Goal: Communication & Community: Answer question/provide support

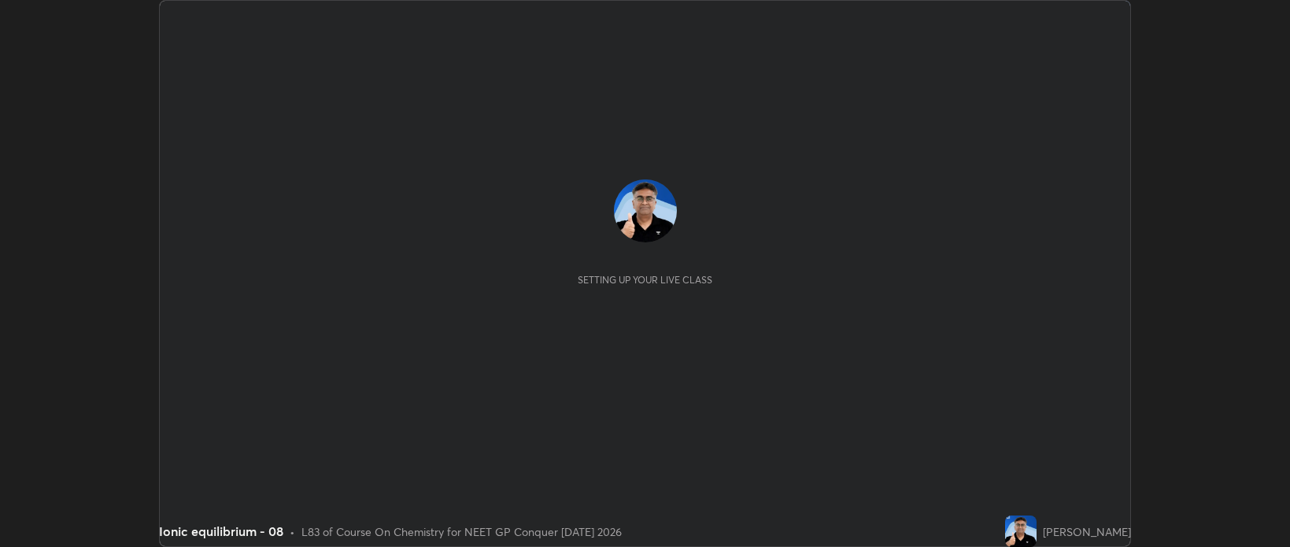
scroll to position [547, 1290]
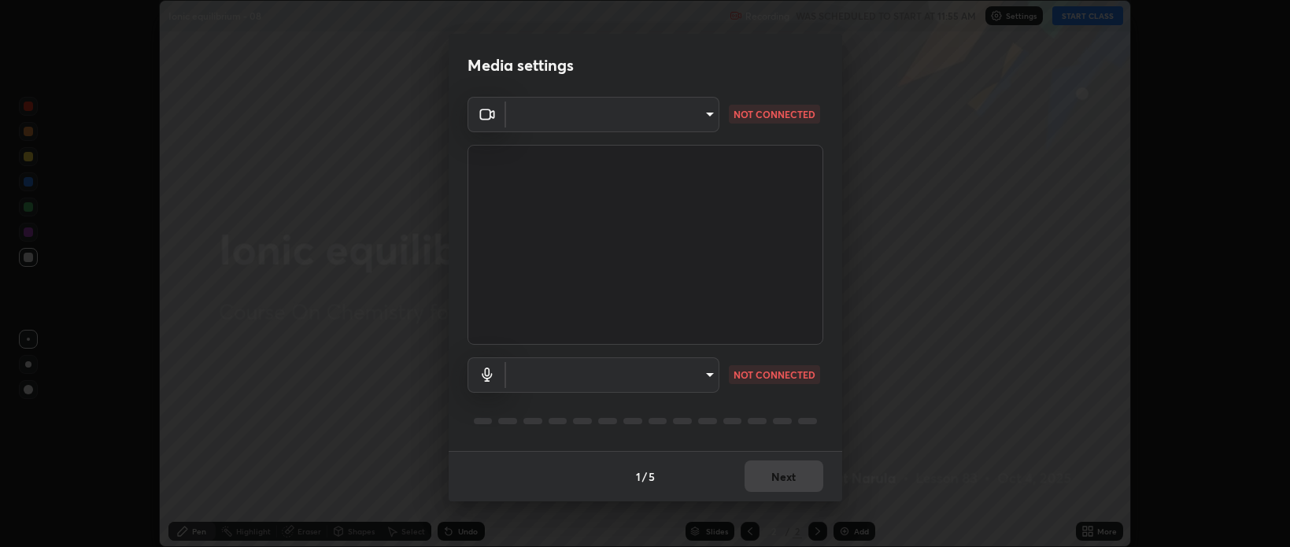
type input "bcb9d7dafccbd8d00e6ada9b6dd7e52ba20ca67bbbba0d0563dd421ab33f40a5"
type input "default"
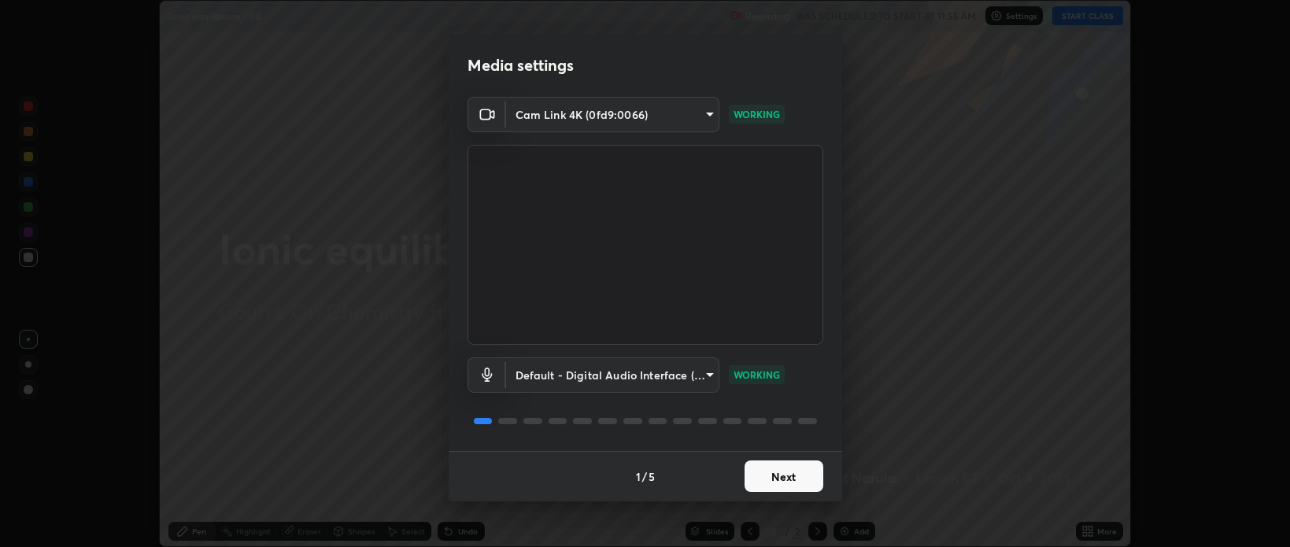
click at [777, 477] on button "Next" at bounding box center [784, 476] width 79 height 31
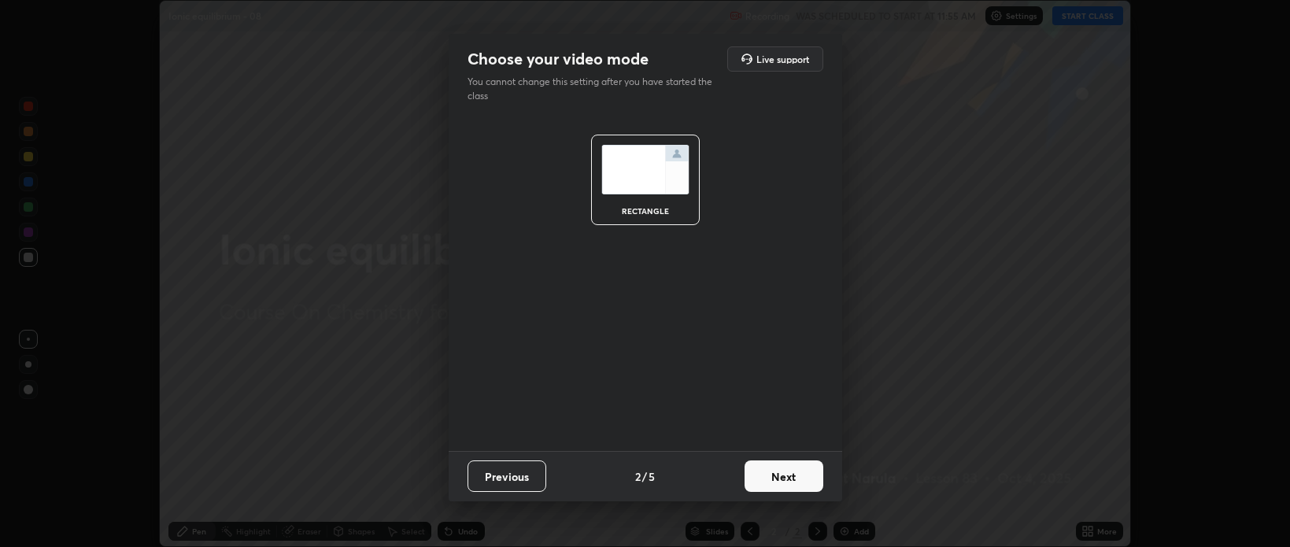
click at [776, 480] on button "Next" at bounding box center [784, 476] width 79 height 31
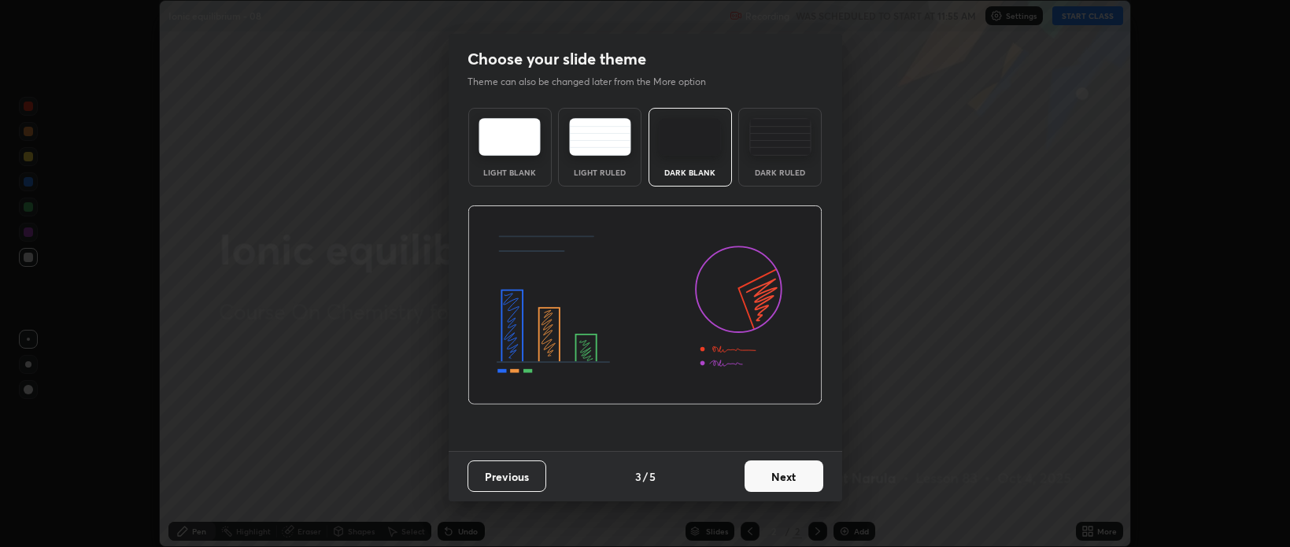
click at [783, 481] on button "Next" at bounding box center [784, 476] width 79 height 31
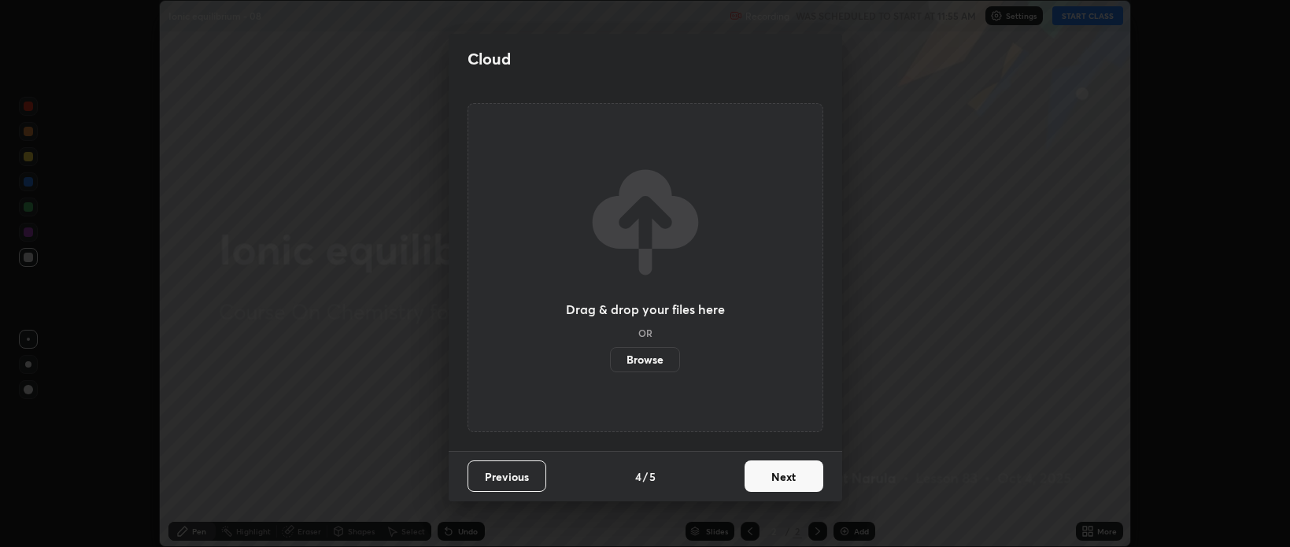
click at [779, 482] on button "Next" at bounding box center [784, 476] width 79 height 31
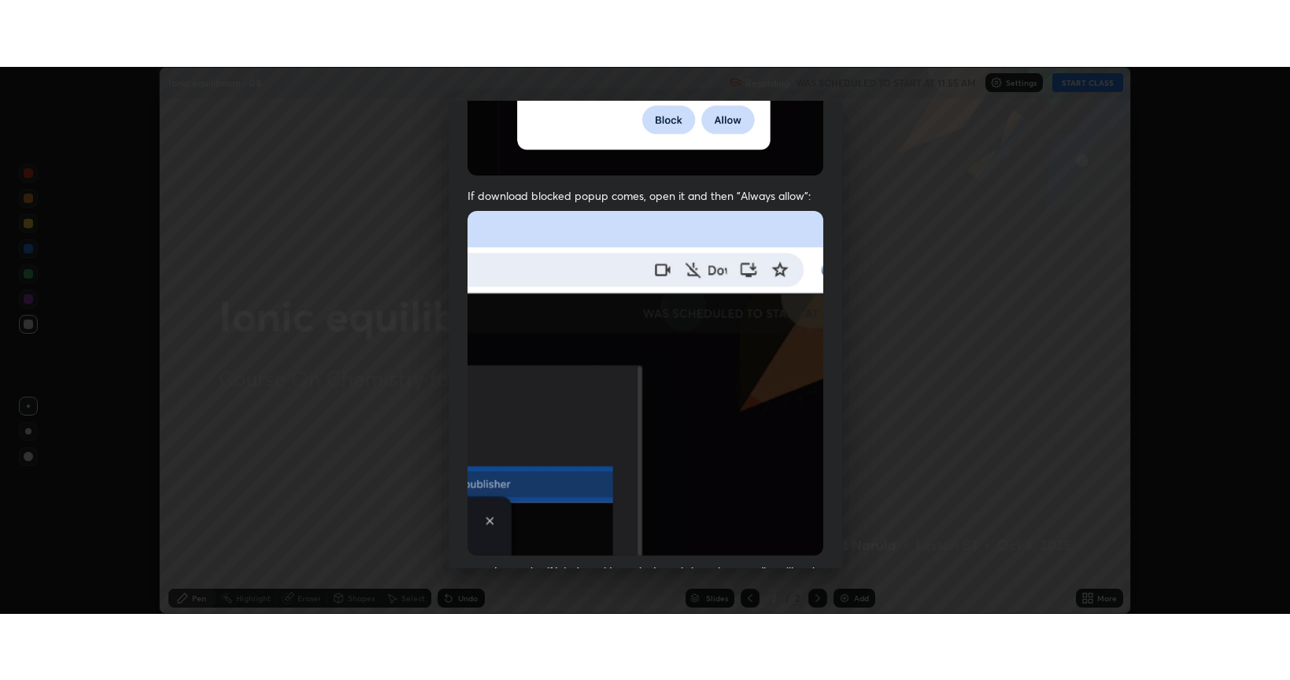
scroll to position [319, 0]
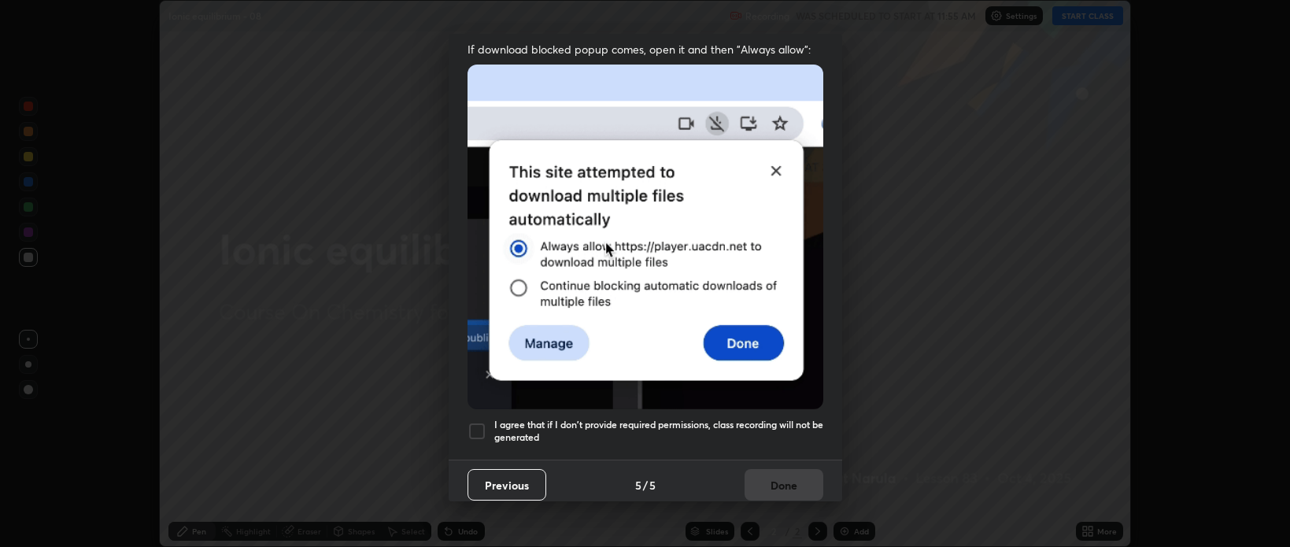
click at [738, 426] on h5 "I agree that if I don't provide required permissions, class recording will not …" at bounding box center [658, 431] width 329 height 24
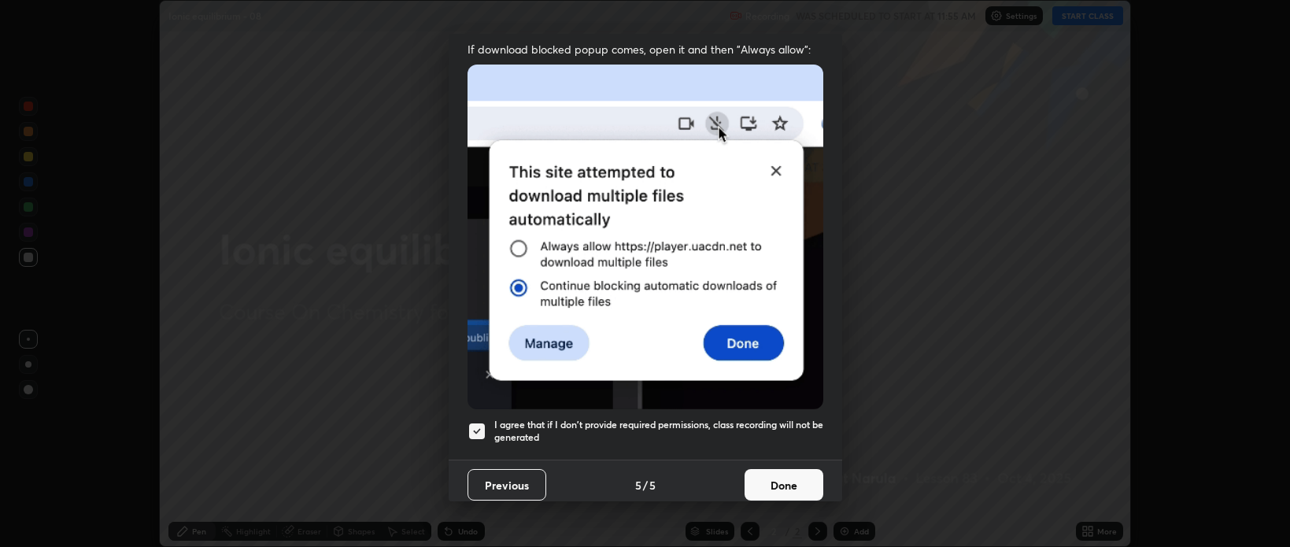
click at [784, 480] on button "Done" at bounding box center [784, 484] width 79 height 31
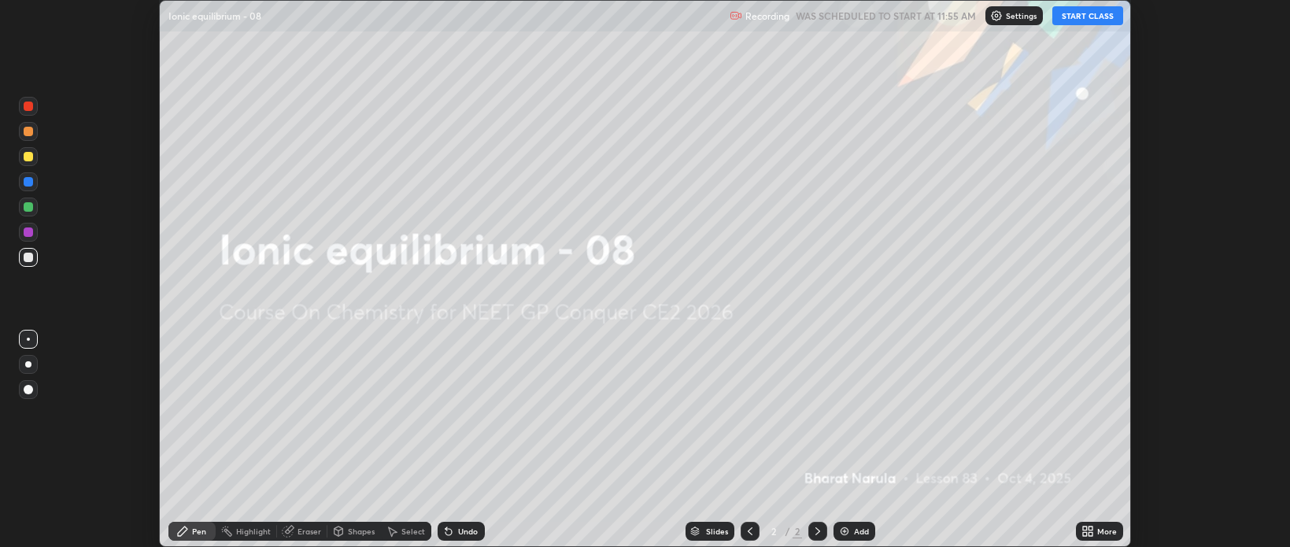
click at [1068, 20] on button "START CLASS" at bounding box center [1088, 15] width 71 height 19
click at [842, 534] on img at bounding box center [845, 531] width 13 height 13
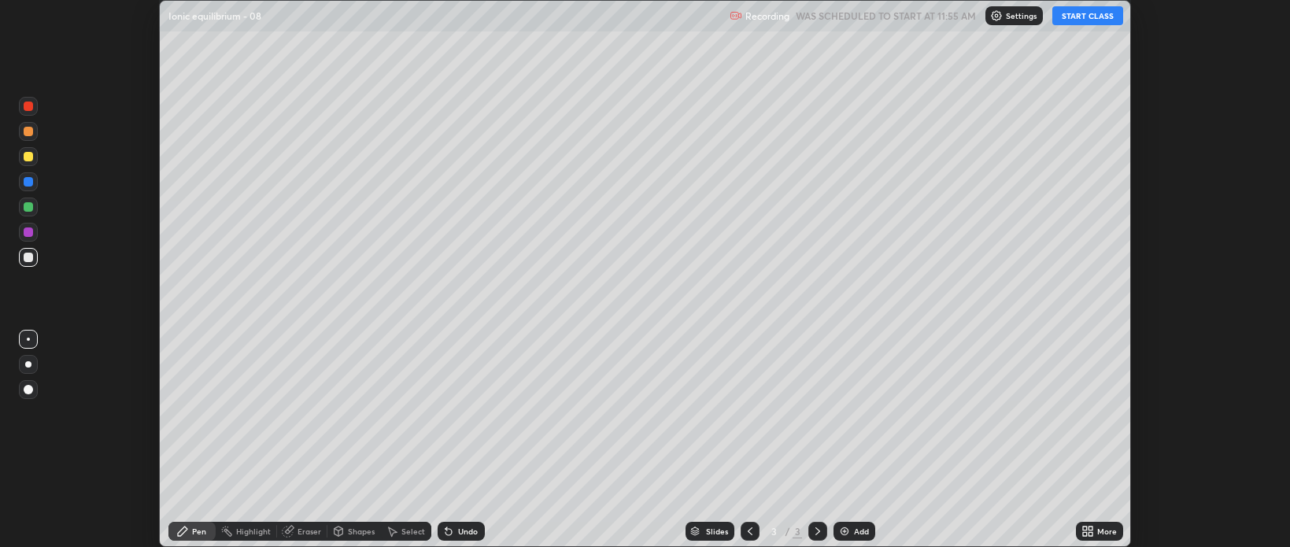
click at [1085, 535] on icon at bounding box center [1085, 534] width 4 height 4
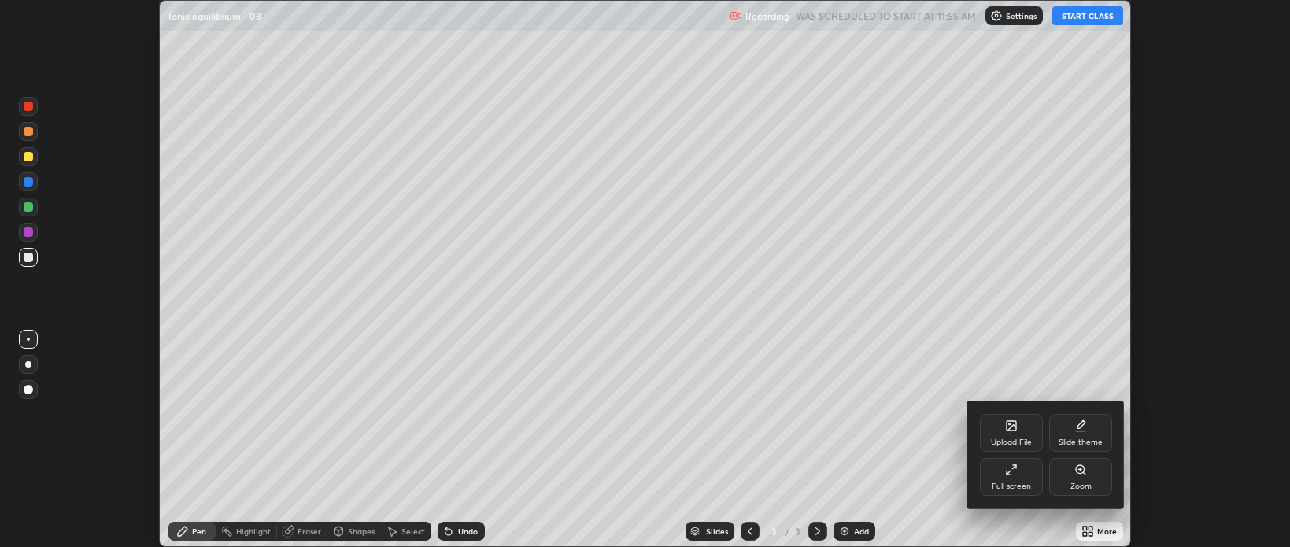
click at [1011, 480] on div "Full screen" at bounding box center [1011, 477] width 63 height 38
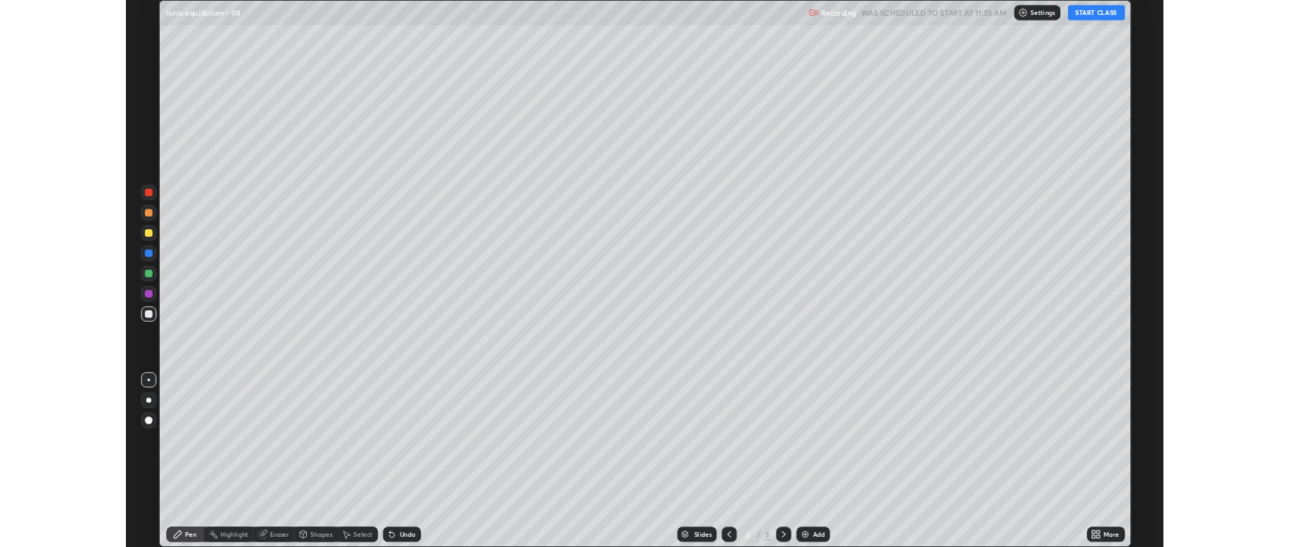
scroll to position [680, 1290]
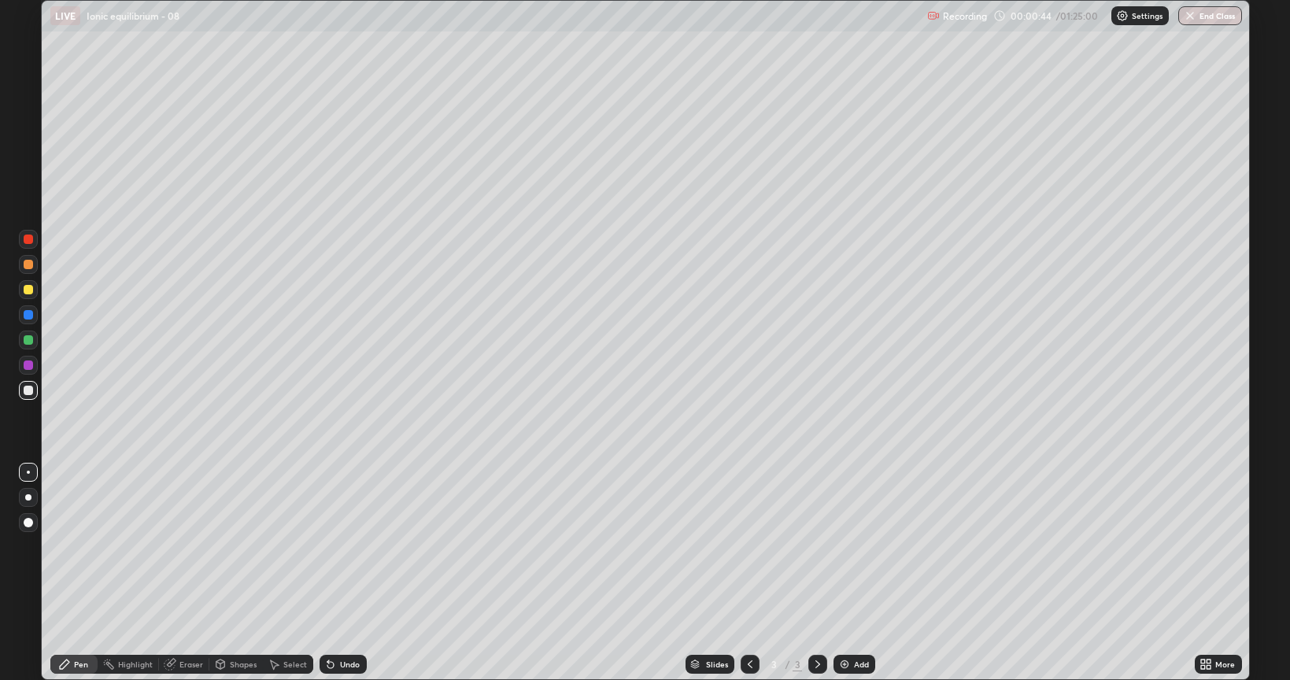
click at [29, 394] on div at bounding box center [28, 390] width 9 height 9
click at [30, 498] on div at bounding box center [28, 497] width 6 height 6
click at [27, 295] on div at bounding box center [28, 289] width 19 height 19
click at [27, 389] on div at bounding box center [28, 390] width 9 height 9
click at [340, 546] on div "Undo" at bounding box center [350, 665] width 20 height 8
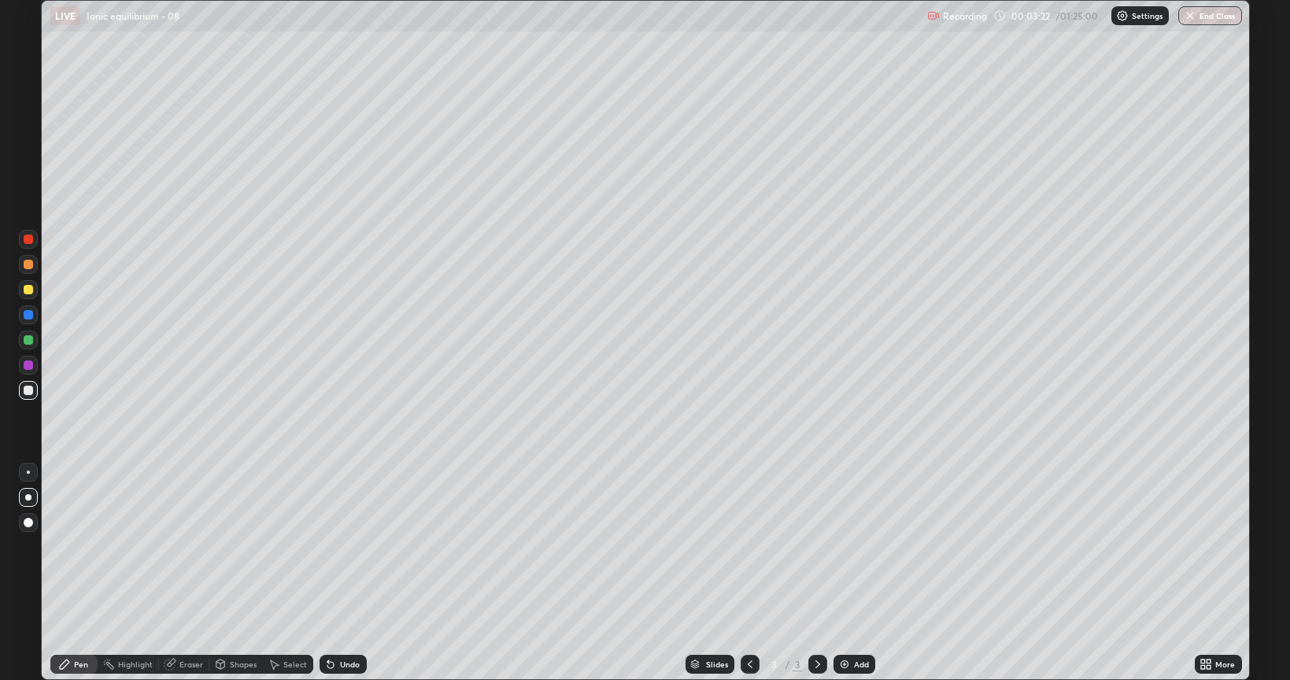
click at [342, 546] on div "Undo" at bounding box center [350, 665] width 20 height 8
click at [345, 546] on div "Undo" at bounding box center [350, 665] width 20 height 8
click at [28, 366] on div at bounding box center [28, 365] width 9 height 9
click at [30, 391] on div at bounding box center [28, 390] width 9 height 9
click at [845, 546] on img at bounding box center [845, 664] width 13 height 13
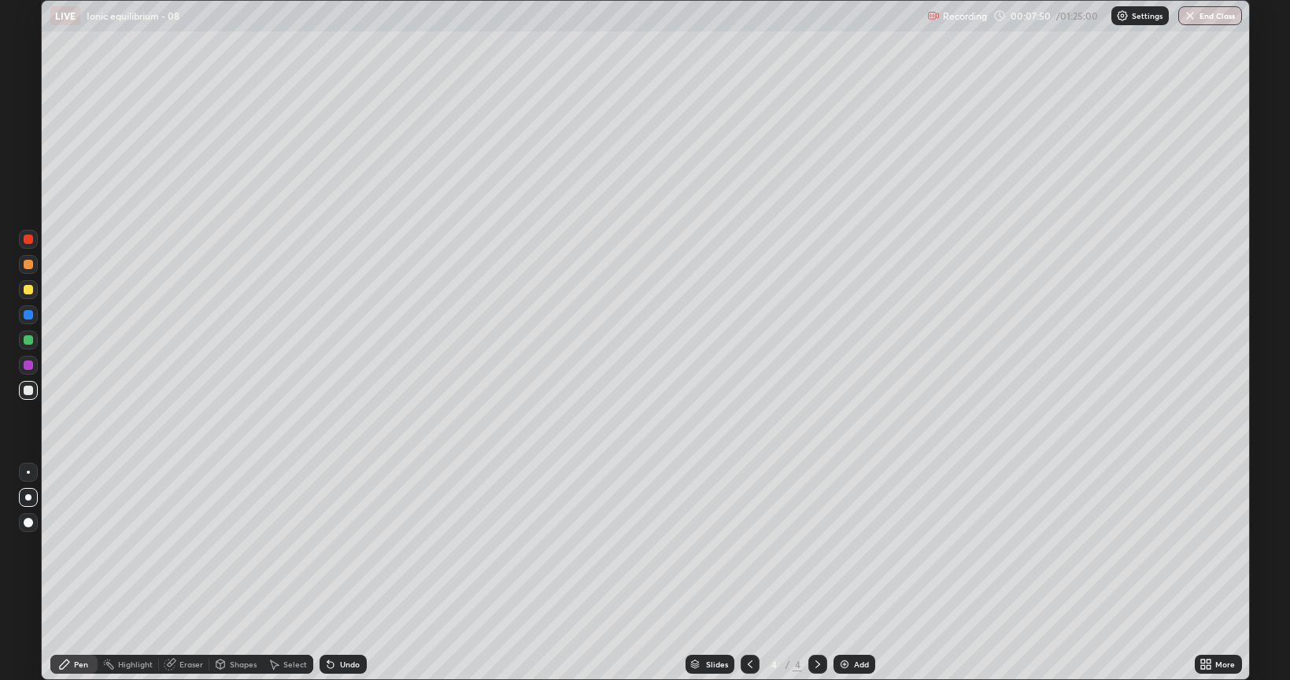
click at [335, 546] on div "Undo" at bounding box center [343, 664] width 47 height 19
click at [340, 546] on div "Undo" at bounding box center [350, 665] width 20 height 8
click at [336, 546] on div "Undo" at bounding box center [343, 664] width 47 height 19
click at [335, 546] on div "Undo" at bounding box center [343, 664] width 47 height 19
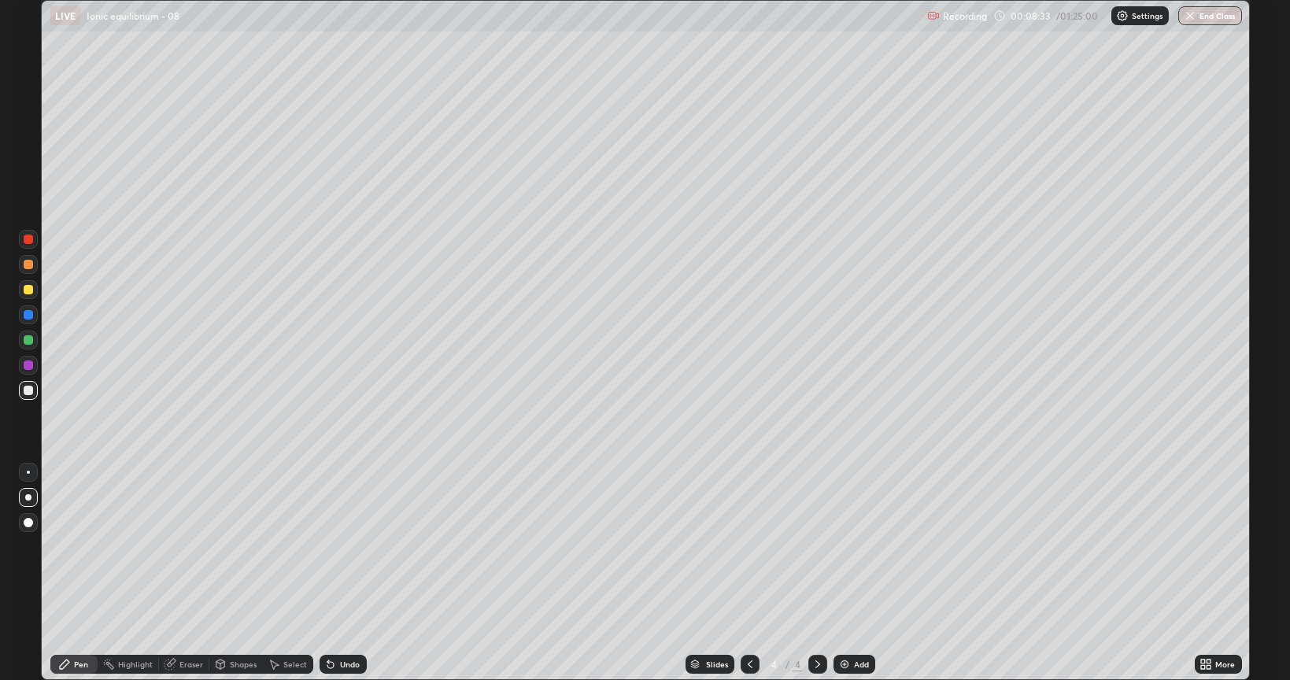
click at [335, 546] on div "Undo" at bounding box center [343, 664] width 47 height 19
click at [335, 546] on icon at bounding box center [330, 664] width 13 height 13
click at [27, 290] on div at bounding box center [28, 289] width 9 height 9
click at [337, 546] on div "Undo" at bounding box center [343, 664] width 47 height 19
click at [345, 546] on div "Undo" at bounding box center [343, 664] width 47 height 19
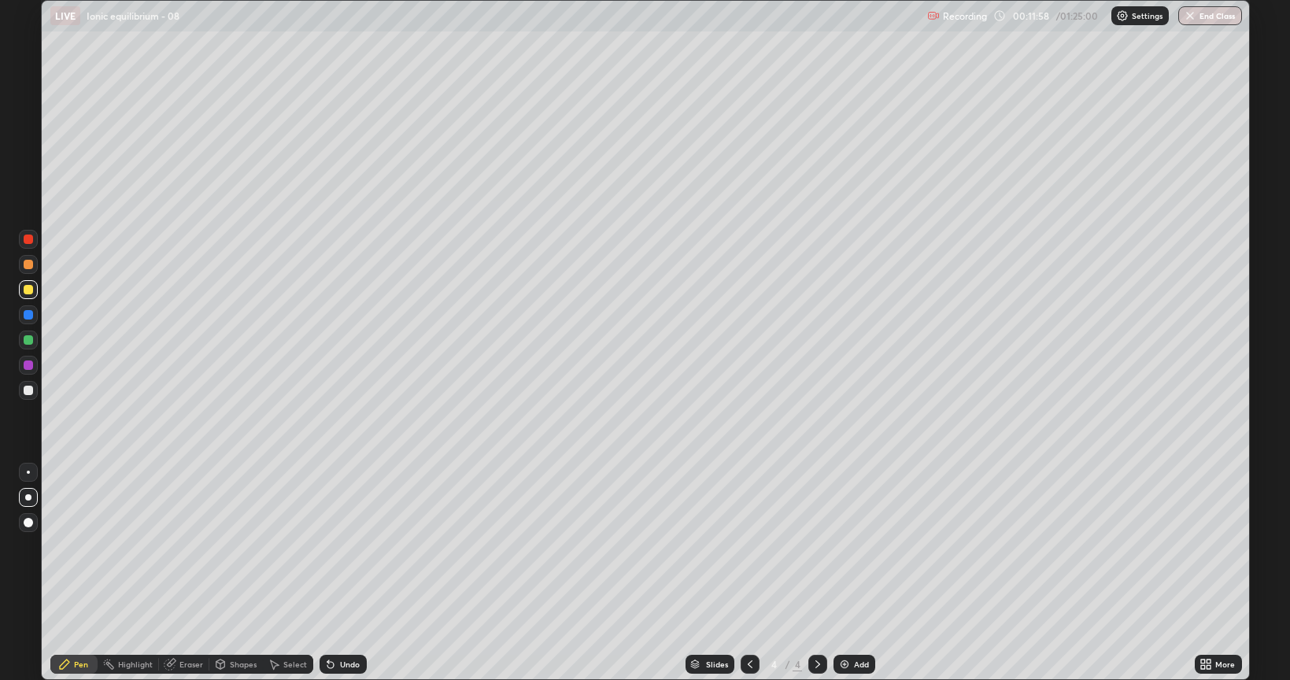
click at [28, 392] on div at bounding box center [28, 390] width 9 height 9
click at [32, 365] on div at bounding box center [28, 365] width 9 height 9
click at [29, 393] on div at bounding box center [28, 390] width 9 height 9
click at [850, 546] on div "Add" at bounding box center [855, 664] width 42 height 19
click at [344, 546] on div "Undo" at bounding box center [350, 665] width 20 height 8
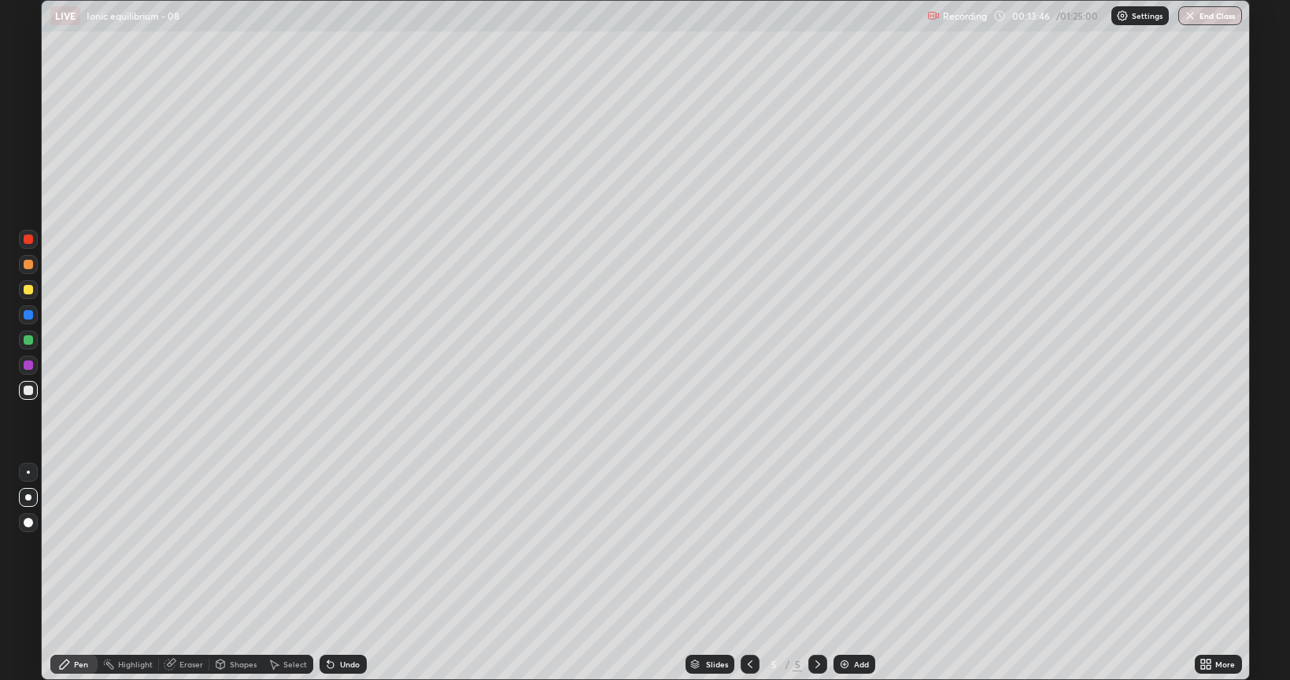
click at [344, 546] on div "Undo" at bounding box center [350, 665] width 20 height 8
click at [346, 546] on div "Undo" at bounding box center [350, 665] width 20 height 8
click at [340, 546] on div "Undo" at bounding box center [350, 665] width 20 height 8
click at [341, 546] on div "Undo" at bounding box center [343, 664] width 47 height 19
click at [342, 546] on div "Undo" at bounding box center [343, 664] width 47 height 19
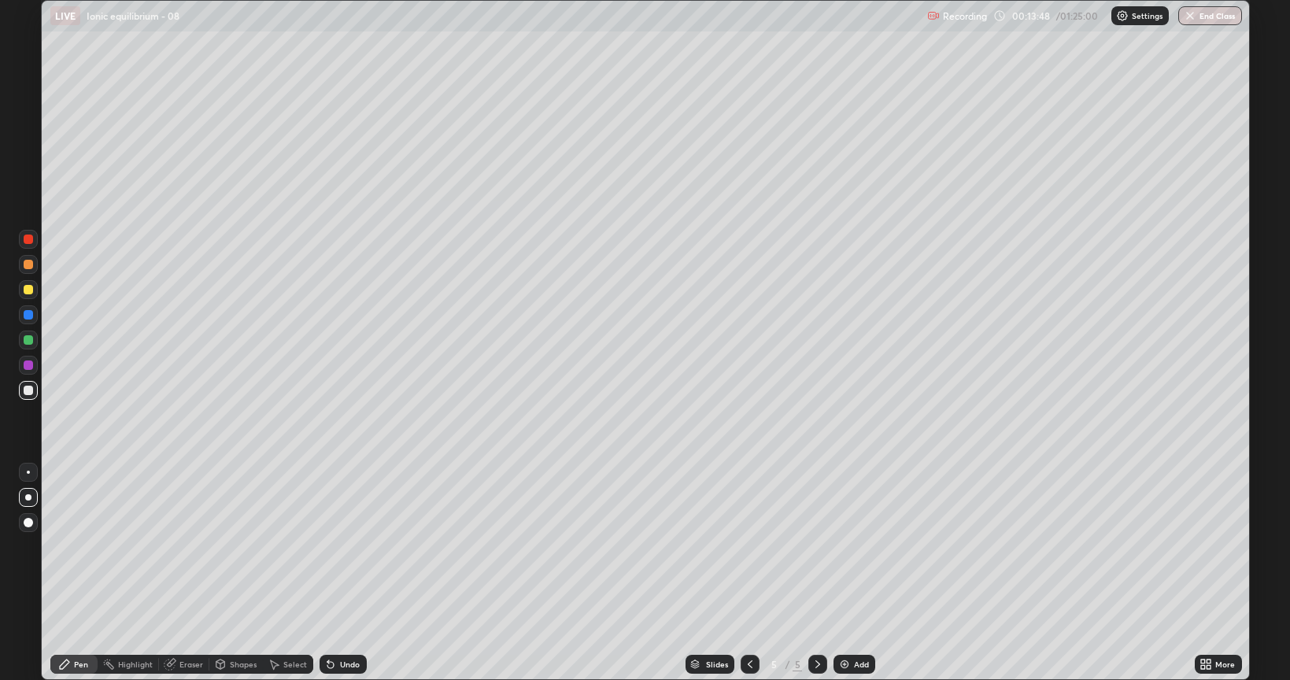
click at [343, 546] on div "Undo" at bounding box center [343, 664] width 47 height 19
click at [342, 546] on div "Undo" at bounding box center [350, 665] width 20 height 8
click at [340, 546] on div "Undo" at bounding box center [350, 665] width 20 height 8
click at [750, 546] on icon at bounding box center [750, 664] width 13 height 13
click at [815, 546] on icon at bounding box center [818, 664] width 13 height 13
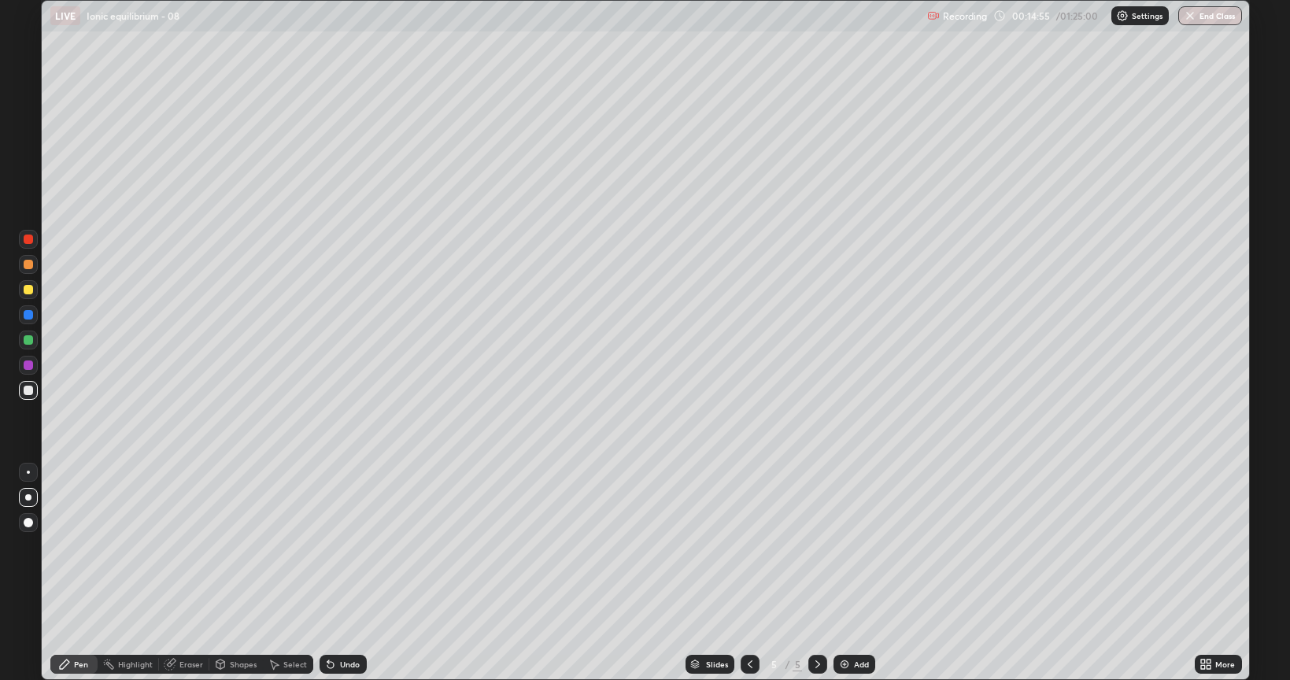
click at [31, 290] on div at bounding box center [28, 289] width 9 height 9
click at [747, 546] on icon at bounding box center [750, 664] width 13 height 13
click at [812, 546] on icon at bounding box center [818, 664] width 13 height 13
click at [28, 390] on div at bounding box center [28, 390] width 9 height 9
click at [338, 546] on div "Undo" at bounding box center [343, 664] width 47 height 19
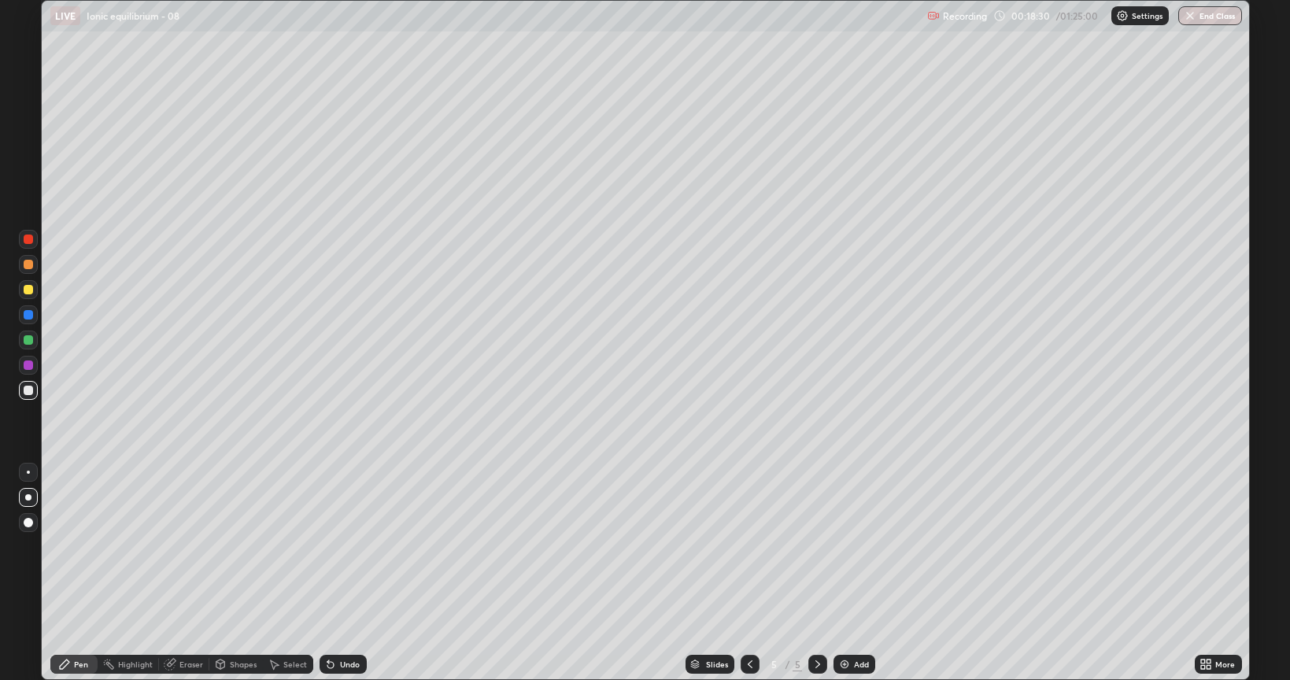
click at [340, 546] on div "Undo" at bounding box center [350, 665] width 20 height 8
click at [342, 546] on div "Undo" at bounding box center [350, 665] width 20 height 8
click at [341, 546] on div "Undo" at bounding box center [350, 665] width 20 height 8
click at [346, 546] on div "Undo" at bounding box center [350, 665] width 20 height 8
click at [849, 546] on img at bounding box center [845, 664] width 13 height 13
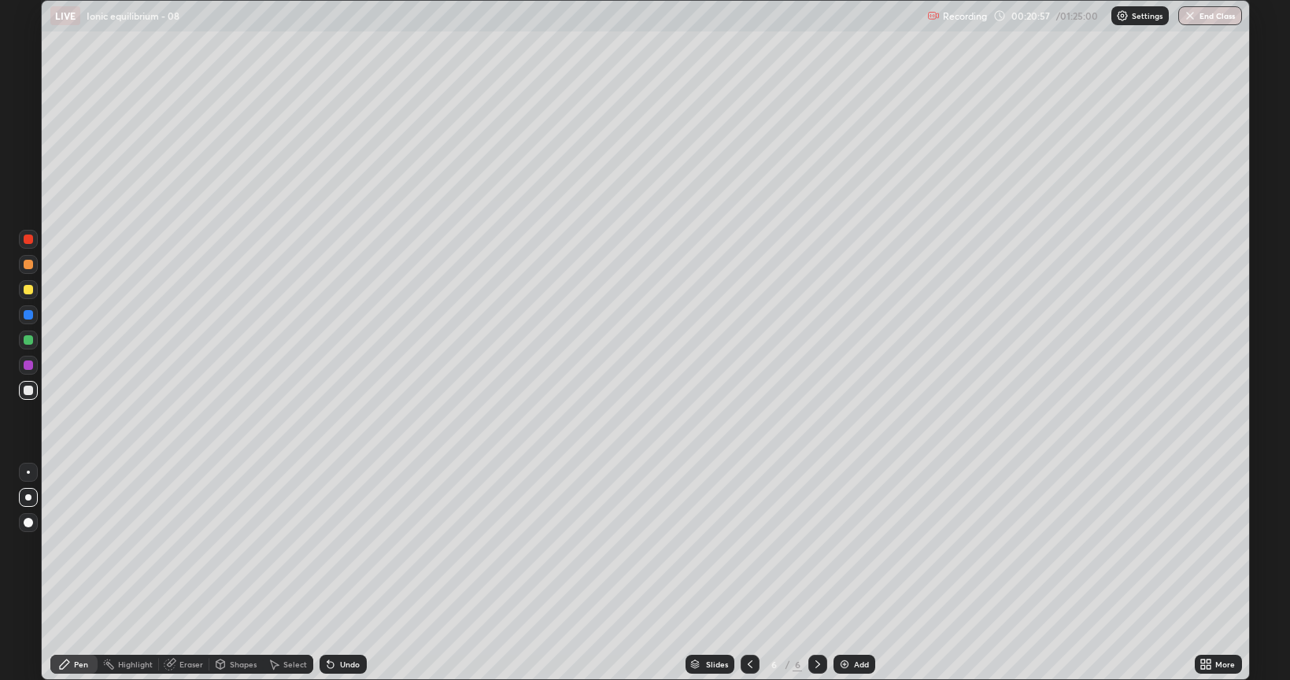
click at [744, 546] on icon at bounding box center [750, 664] width 13 height 13
click at [814, 546] on icon at bounding box center [818, 664] width 13 height 13
click at [342, 546] on div "Undo" at bounding box center [350, 665] width 20 height 8
click at [346, 546] on div "Undo" at bounding box center [350, 665] width 20 height 8
click at [24, 285] on div at bounding box center [28, 289] width 19 height 19
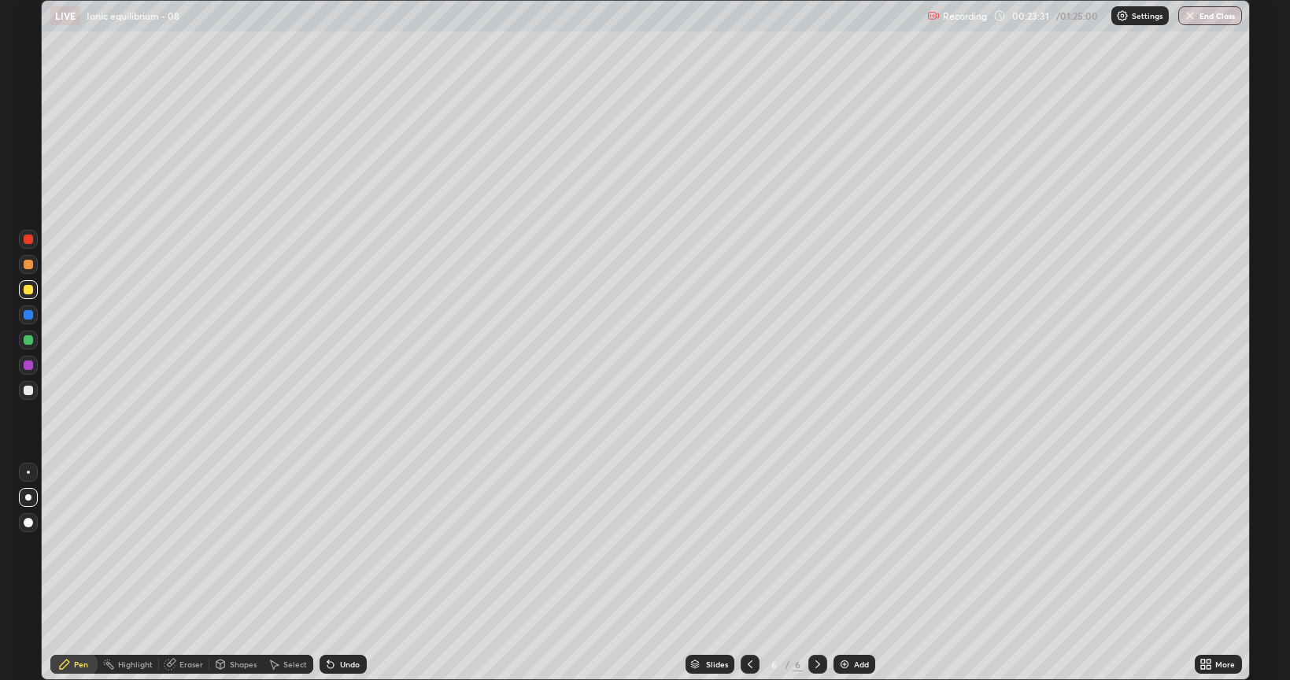
click at [748, 546] on icon at bounding box center [750, 664] width 13 height 13
click at [818, 546] on icon at bounding box center [818, 665] width 5 height 8
click at [846, 546] on img at bounding box center [845, 664] width 13 height 13
click at [27, 392] on div at bounding box center [28, 390] width 9 height 9
click at [334, 546] on icon at bounding box center [330, 664] width 13 height 13
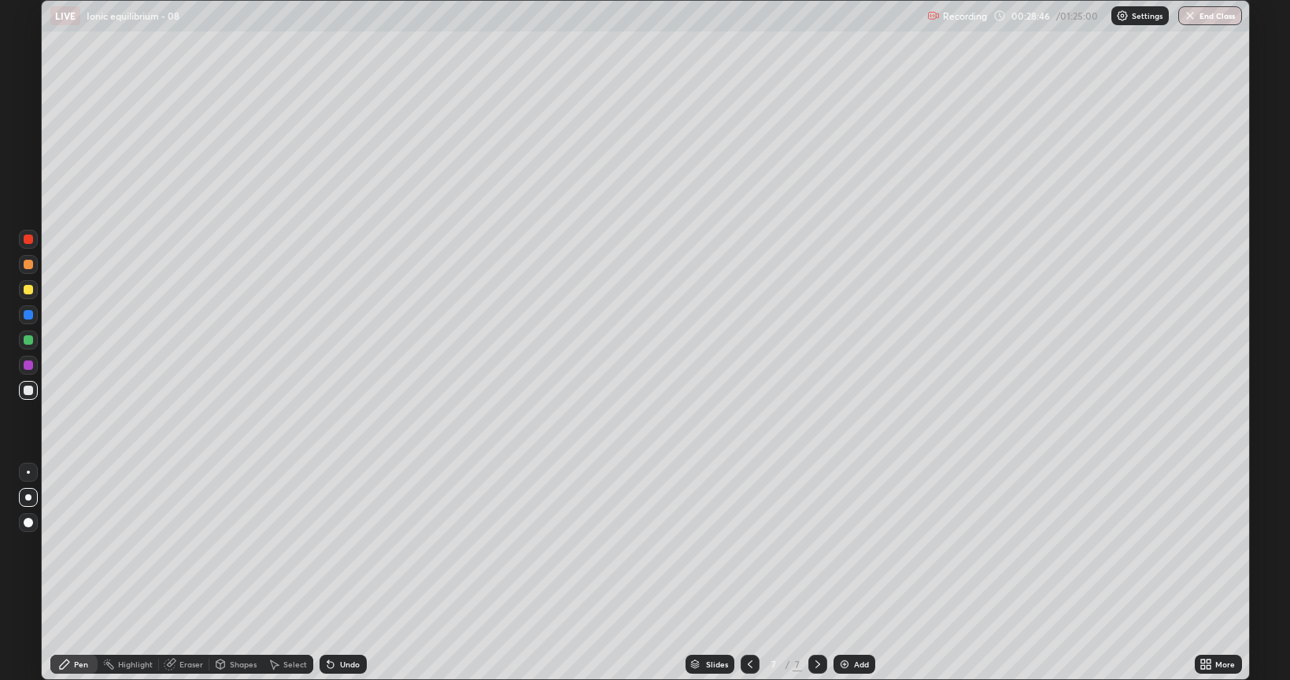
click at [181, 546] on div "Eraser" at bounding box center [192, 665] width 24 height 8
click at [66, 546] on icon at bounding box center [64, 664] width 9 height 9
click at [21, 295] on div at bounding box center [28, 289] width 19 height 19
click at [342, 546] on div "Undo" at bounding box center [350, 665] width 20 height 8
click at [850, 546] on div "Add" at bounding box center [855, 664] width 42 height 19
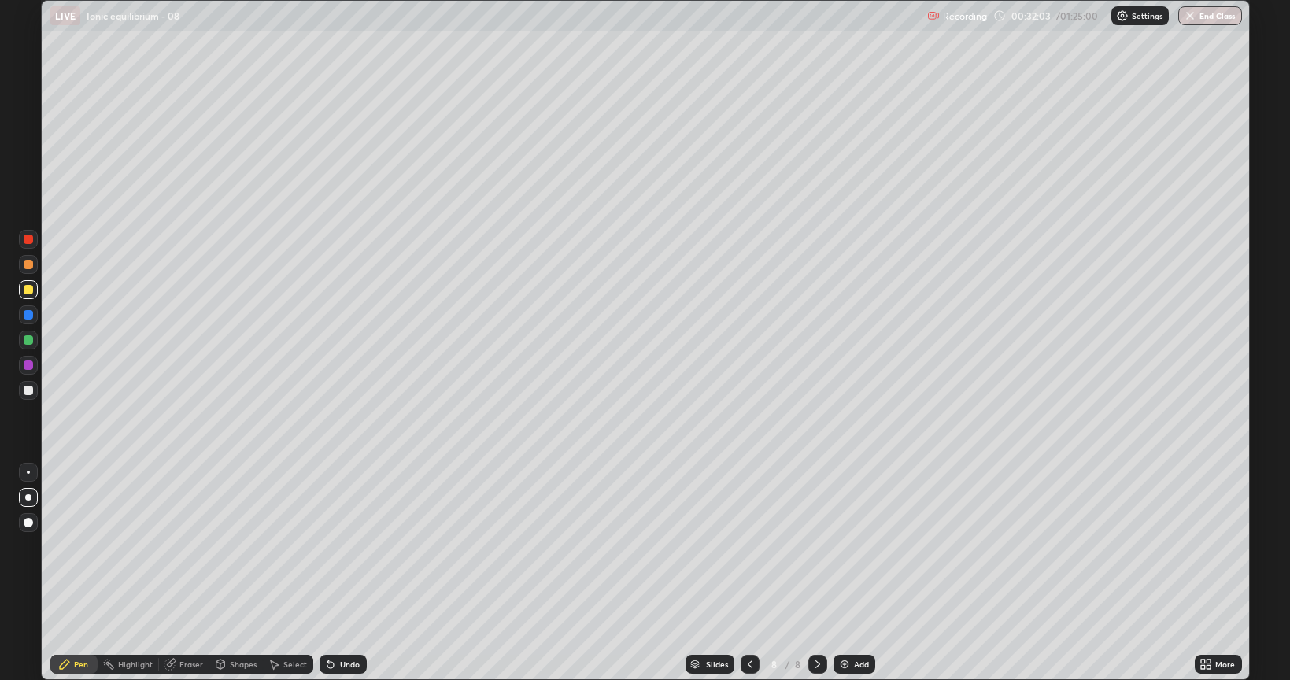
click at [28, 394] on div at bounding box center [28, 390] width 9 height 9
click at [28, 290] on div at bounding box center [28, 289] width 9 height 9
click at [25, 240] on div at bounding box center [28, 239] width 9 height 9
click at [283, 546] on div "Select" at bounding box center [295, 665] width 24 height 8
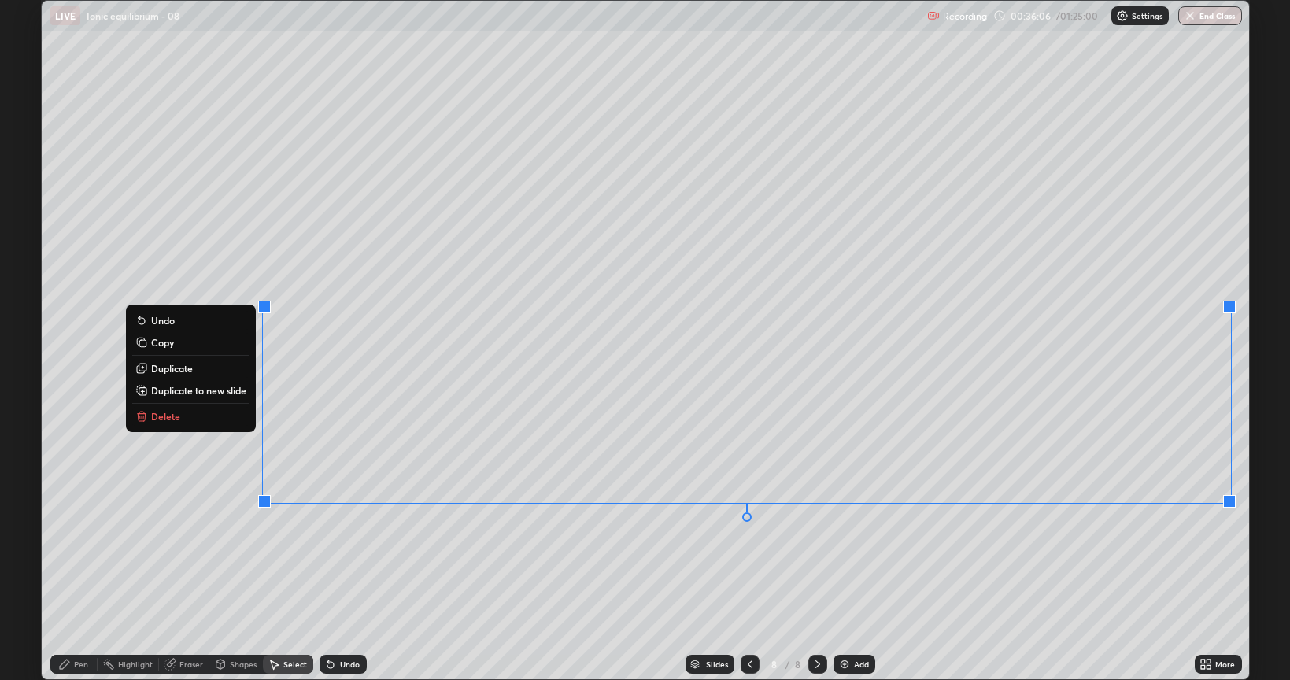
click at [354, 546] on div "0 ° Undo Copy Duplicate Duplicate to new slide Delete" at bounding box center [646, 340] width 1208 height 679
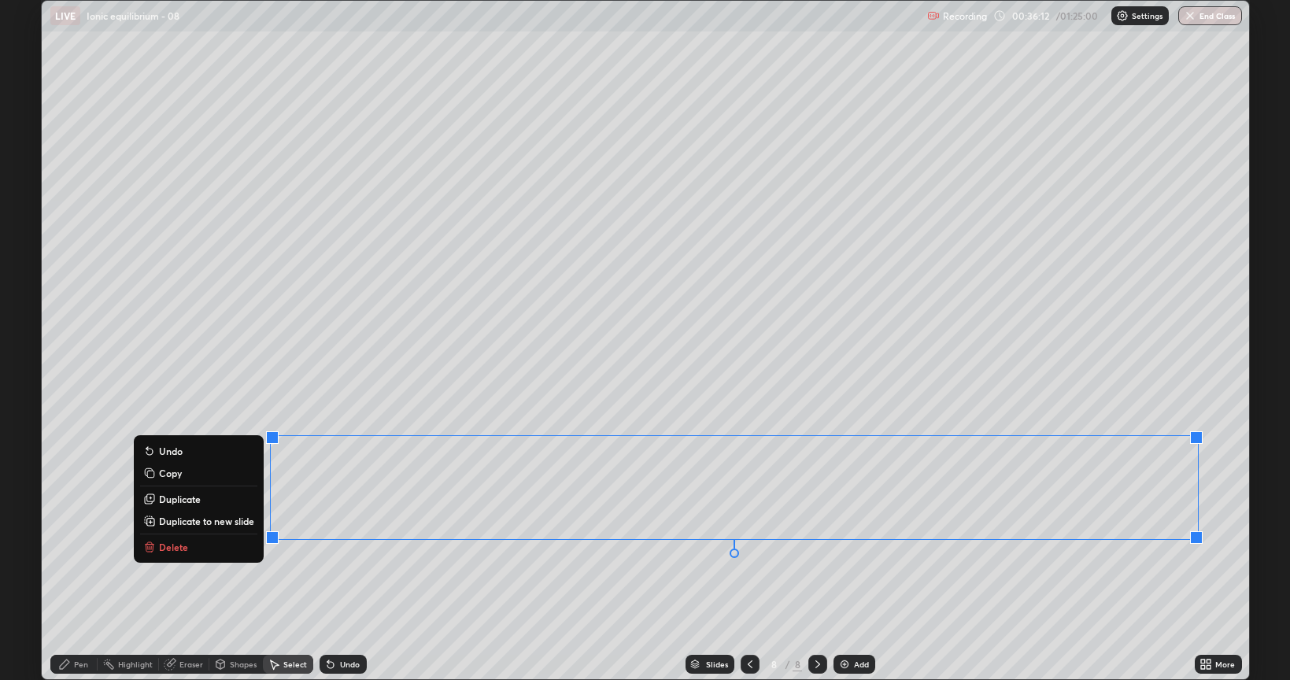
click at [693, 546] on div "0 ° Undo Copy Duplicate Duplicate to new slide Delete" at bounding box center [646, 340] width 1208 height 679
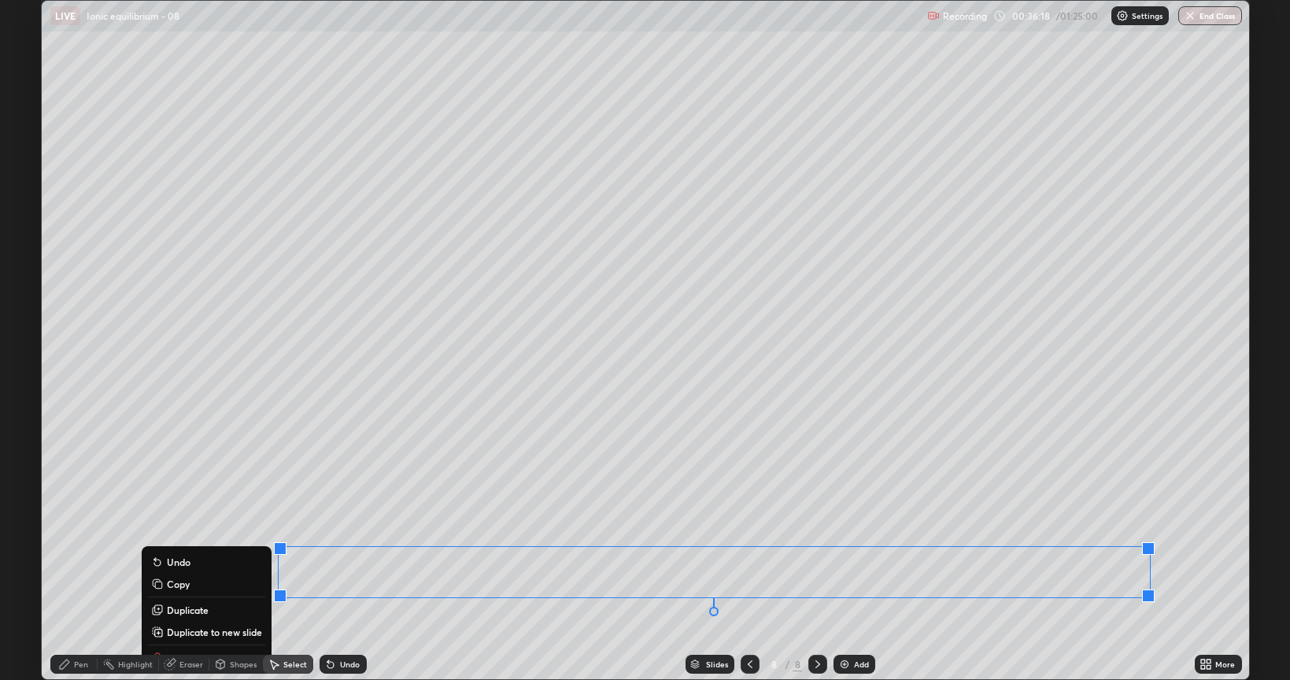
click at [69, 546] on div "0 ° Undo Copy Duplicate Duplicate to new slide Delete" at bounding box center [646, 340] width 1208 height 679
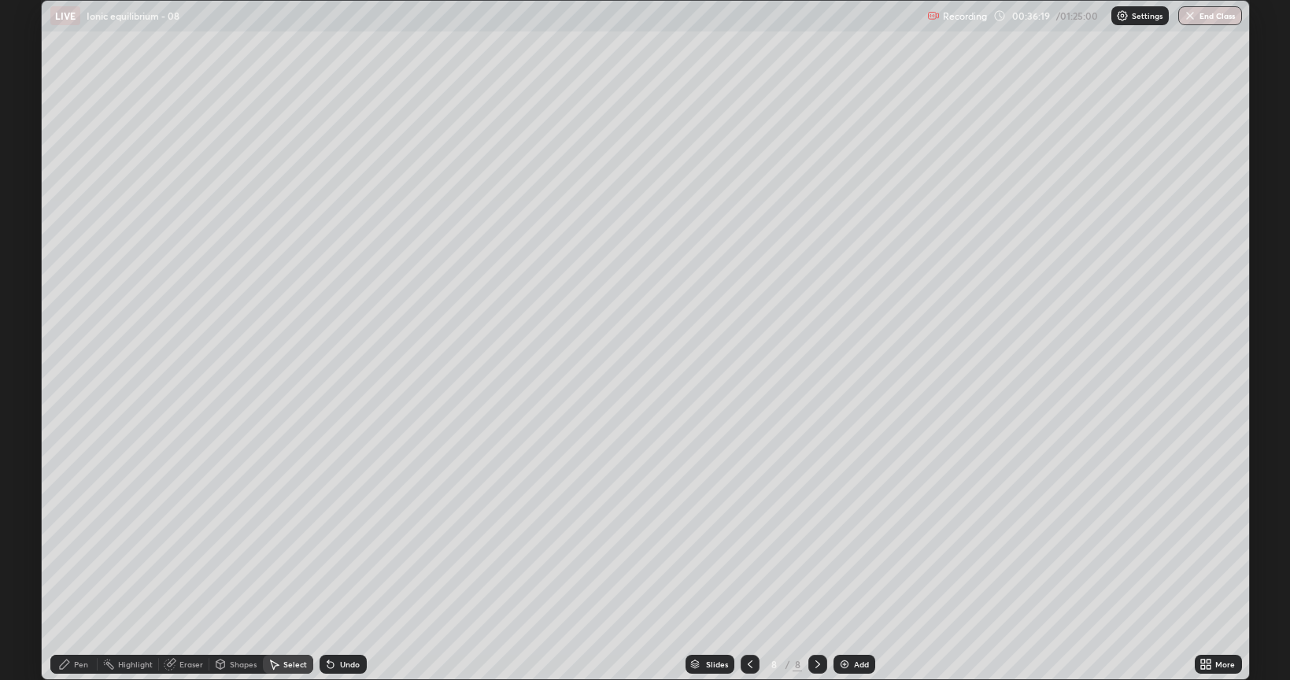
click at [69, 546] on icon at bounding box center [64, 664] width 13 height 13
click at [1205, 546] on icon at bounding box center [1204, 667] width 4 height 4
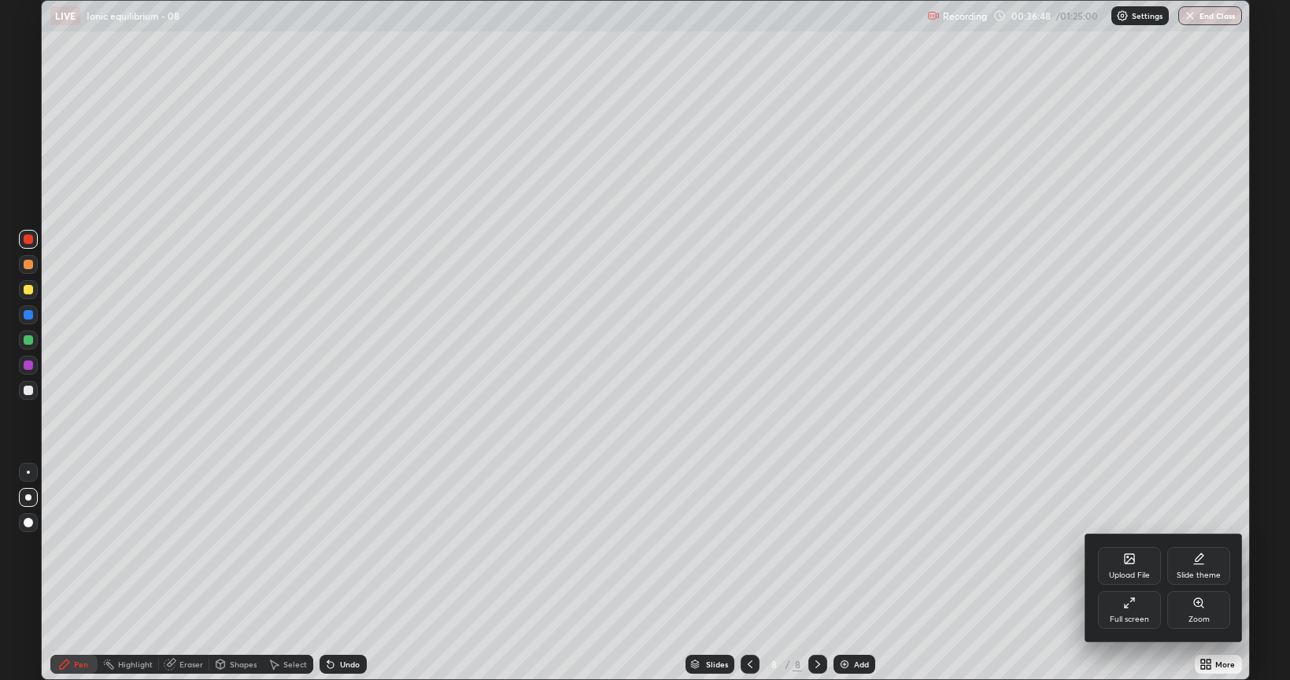
click at [1128, 546] on icon at bounding box center [1130, 603] width 13 height 13
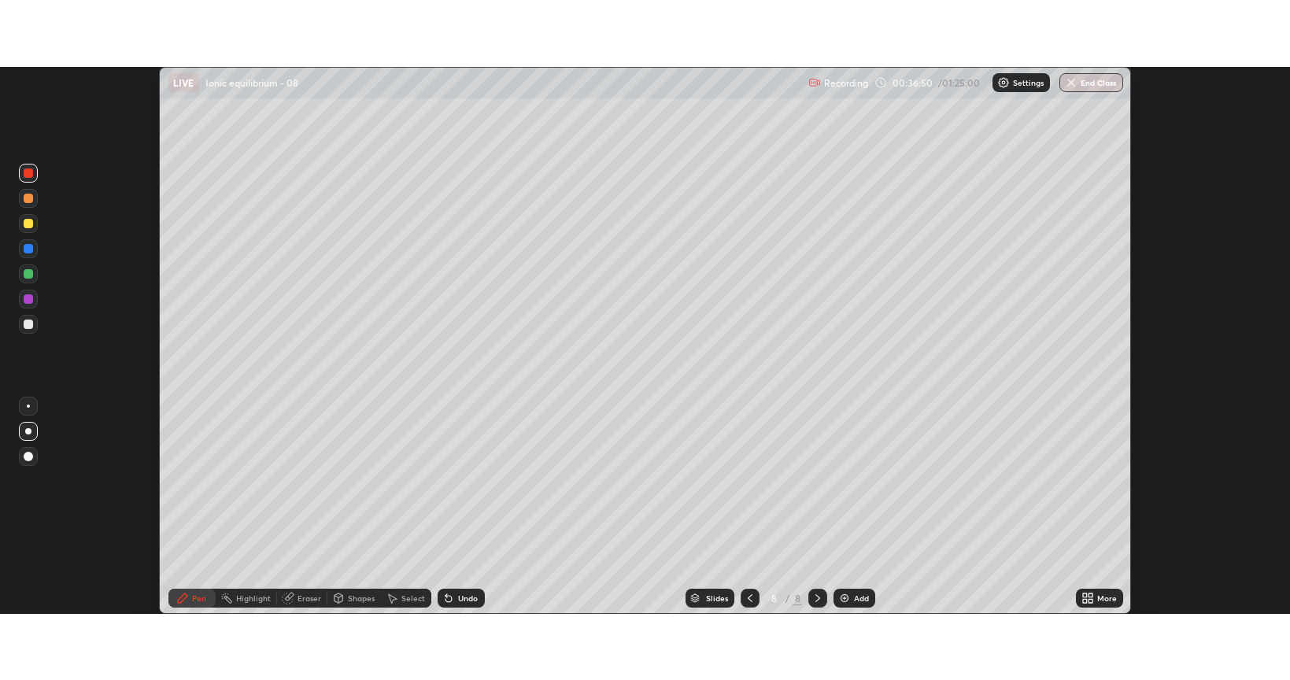
scroll to position [78188, 77445]
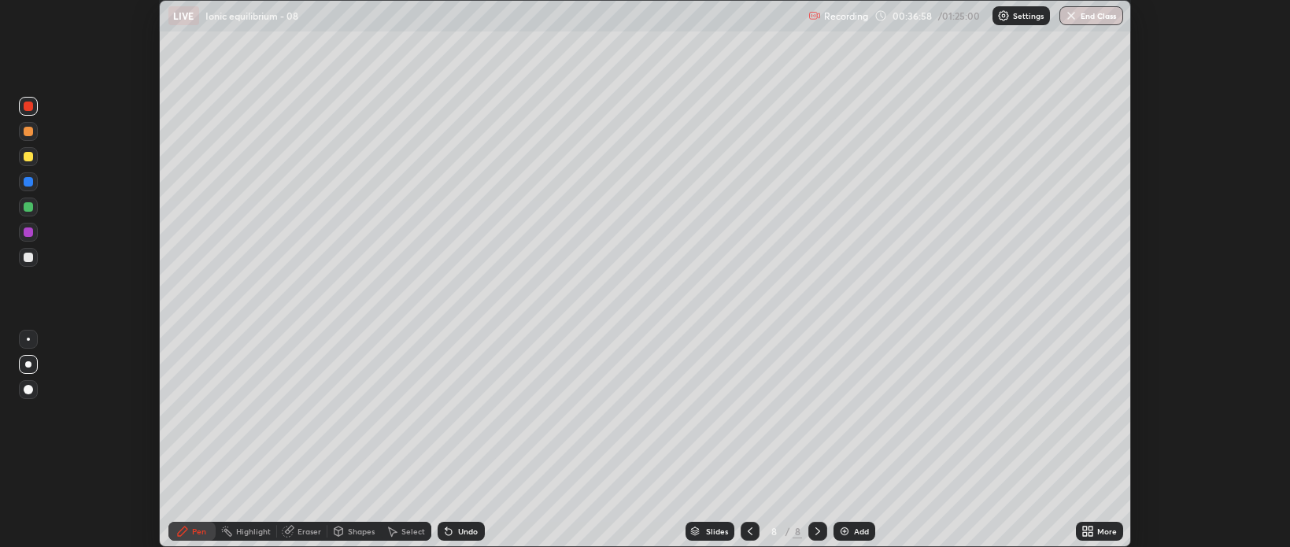
click at [1087, 532] on icon at bounding box center [1085, 534] width 4 height 4
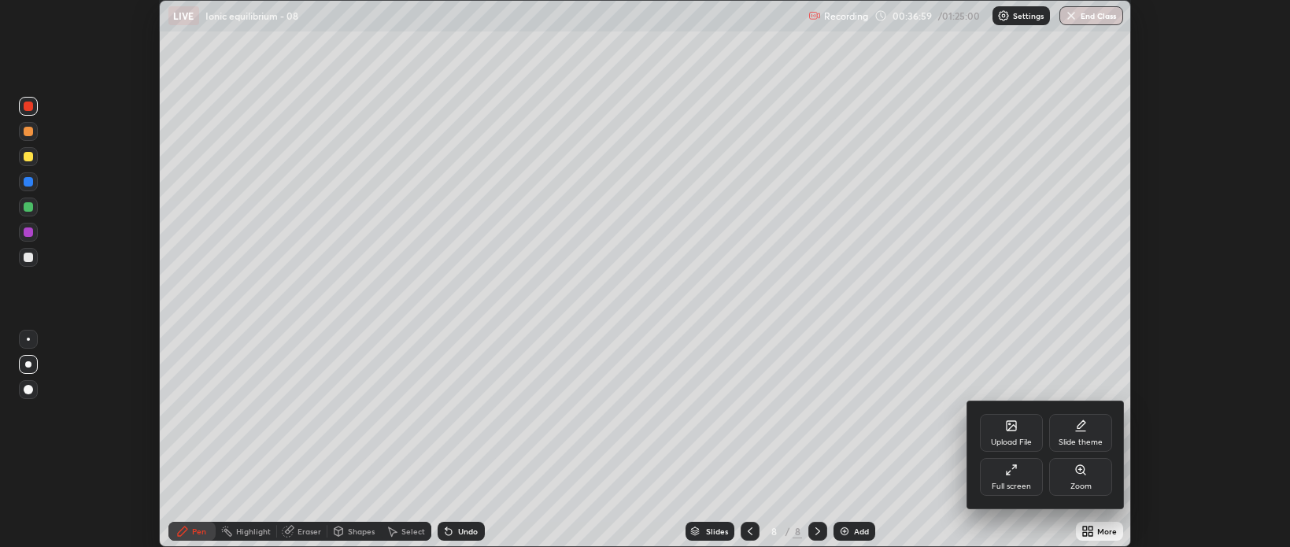
click at [1012, 479] on div "Full screen" at bounding box center [1011, 477] width 63 height 38
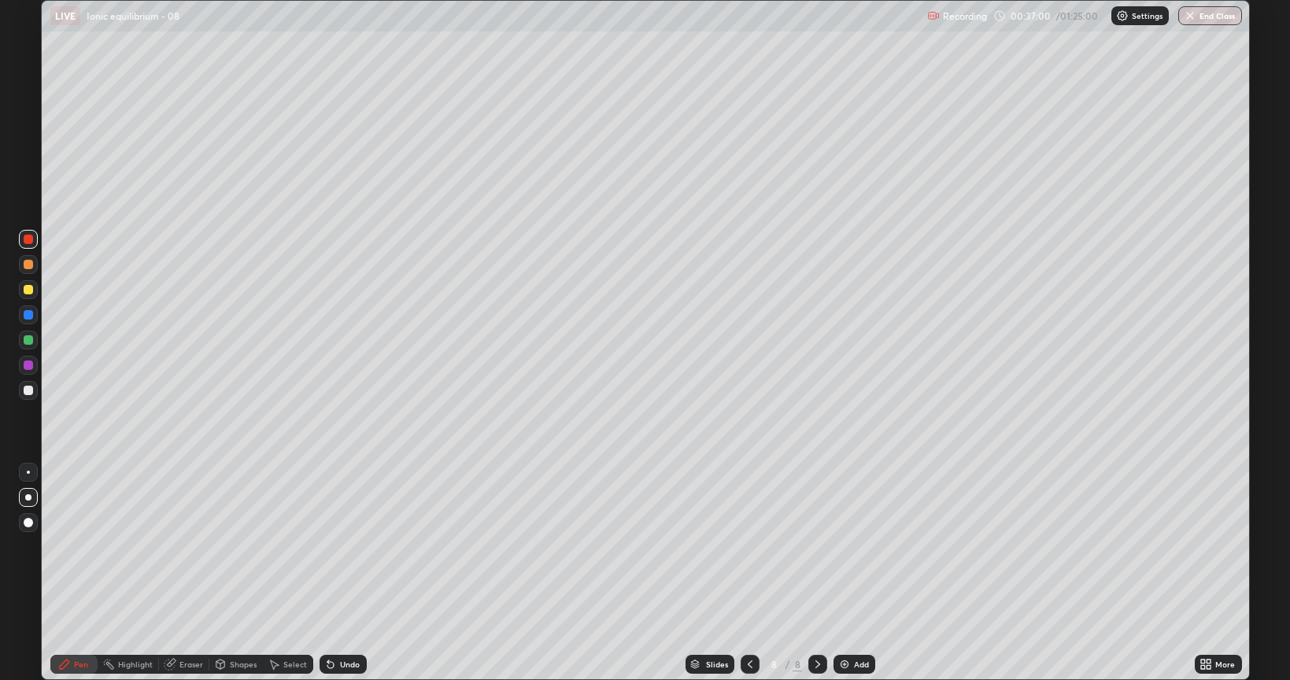
scroll to position [680, 1290]
click at [183, 546] on div "Eraser" at bounding box center [192, 665] width 24 height 8
click at [70, 546] on icon at bounding box center [64, 664] width 13 height 13
click at [181, 546] on div "Eraser" at bounding box center [192, 665] width 24 height 8
click at [76, 546] on div "Pen" at bounding box center [81, 665] width 14 height 8
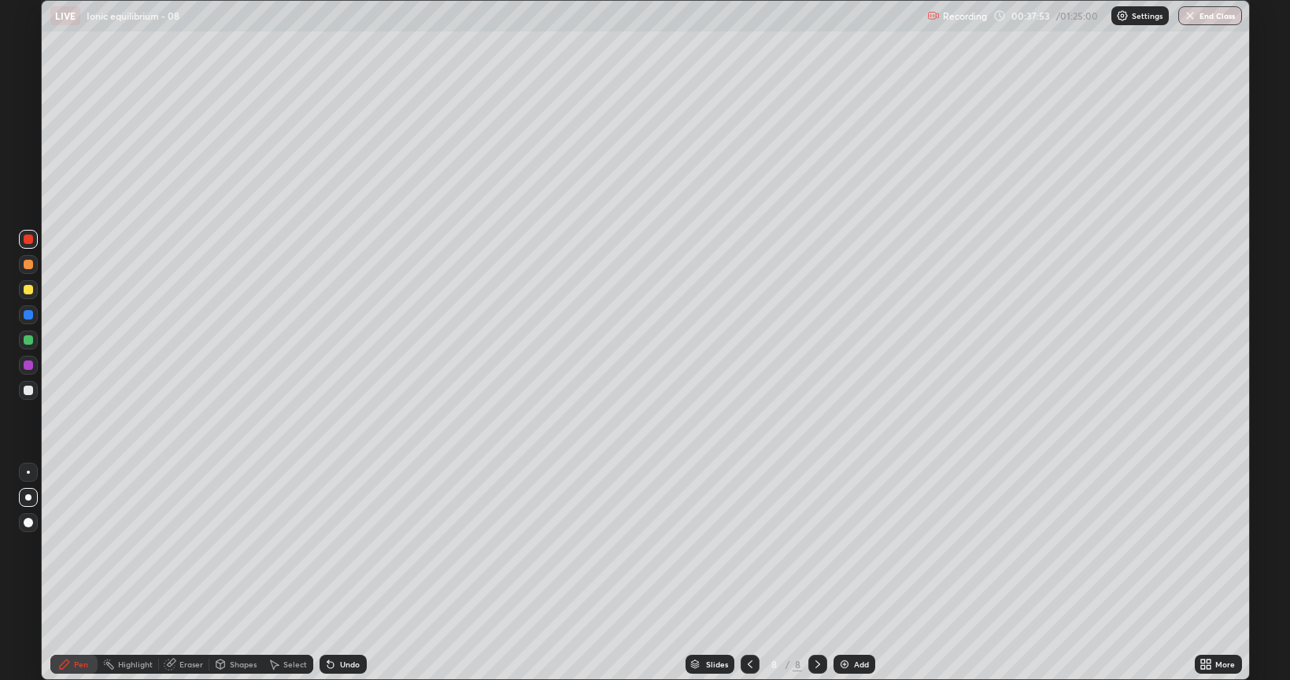
click at [187, 546] on div "Eraser" at bounding box center [192, 665] width 24 height 8
click at [71, 546] on div "Pen" at bounding box center [73, 664] width 47 height 19
click at [26, 291] on div at bounding box center [28, 289] width 9 height 9
click at [27, 239] on div at bounding box center [28, 239] width 9 height 9
click at [756, 546] on div at bounding box center [750, 664] width 19 height 19
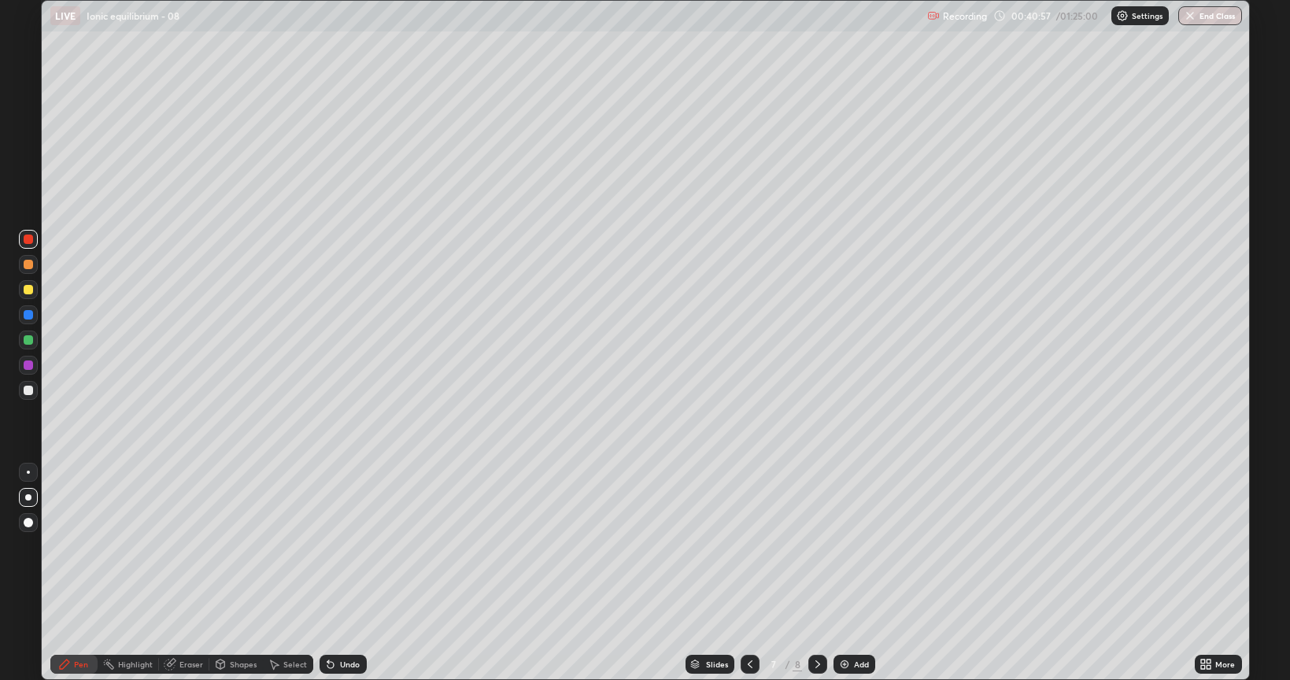
click at [816, 546] on icon at bounding box center [818, 664] width 13 height 13
click at [28, 340] on div at bounding box center [28, 339] width 9 height 9
click at [750, 546] on icon at bounding box center [750, 664] width 13 height 13
click at [816, 546] on icon at bounding box center [818, 664] width 13 height 13
click at [842, 546] on img at bounding box center [845, 664] width 13 height 13
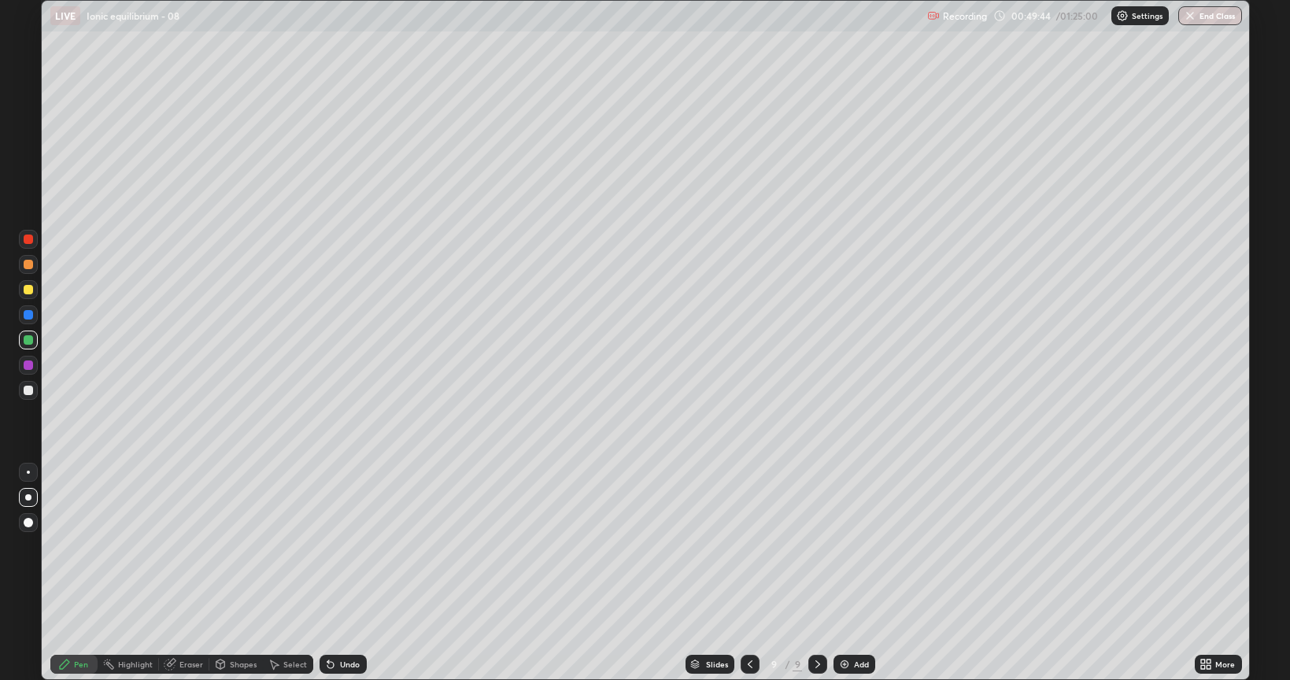
click at [30, 396] on div at bounding box center [28, 390] width 19 height 19
click at [168, 546] on icon at bounding box center [169, 665] width 10 height 10
click at [74, 546] on div "Pen" at bounding box center [81, 665] width 14 height 8
click at [171, 546] on icon at bounding box center [171, 663] width 9 height 8
click at [846, 546] on img at bounding box center [845, 664] width 13 height 13
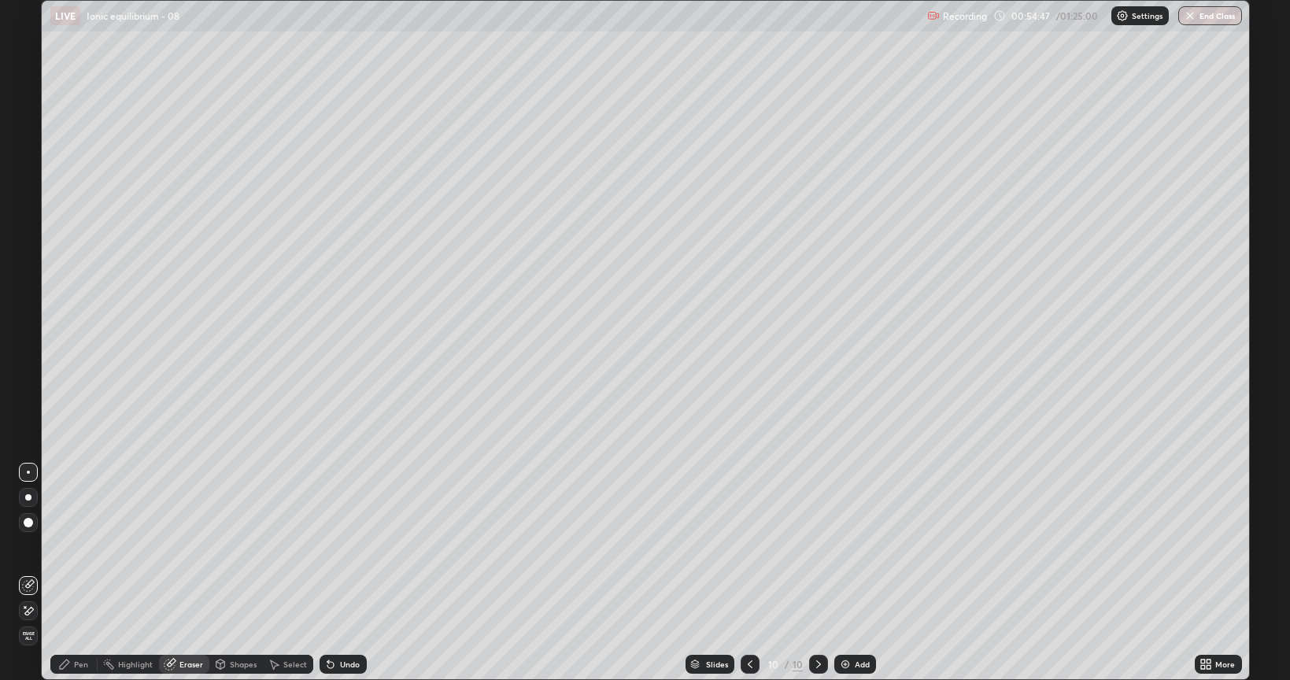
click at [66, 546] on icon at bounding box center [64, 664] width 9 height 9
click at [25, 369] on div at bounding box center [28, 365] width 9 height 9
click at [30, 391] on div at bounding box center [28, 390] width 9 height 9
click at [846, 546] on img at bounding box center [845, 664] width 13 height 13
click at [28, 391] on div at bounding box center [28, 390] width 9 height 9
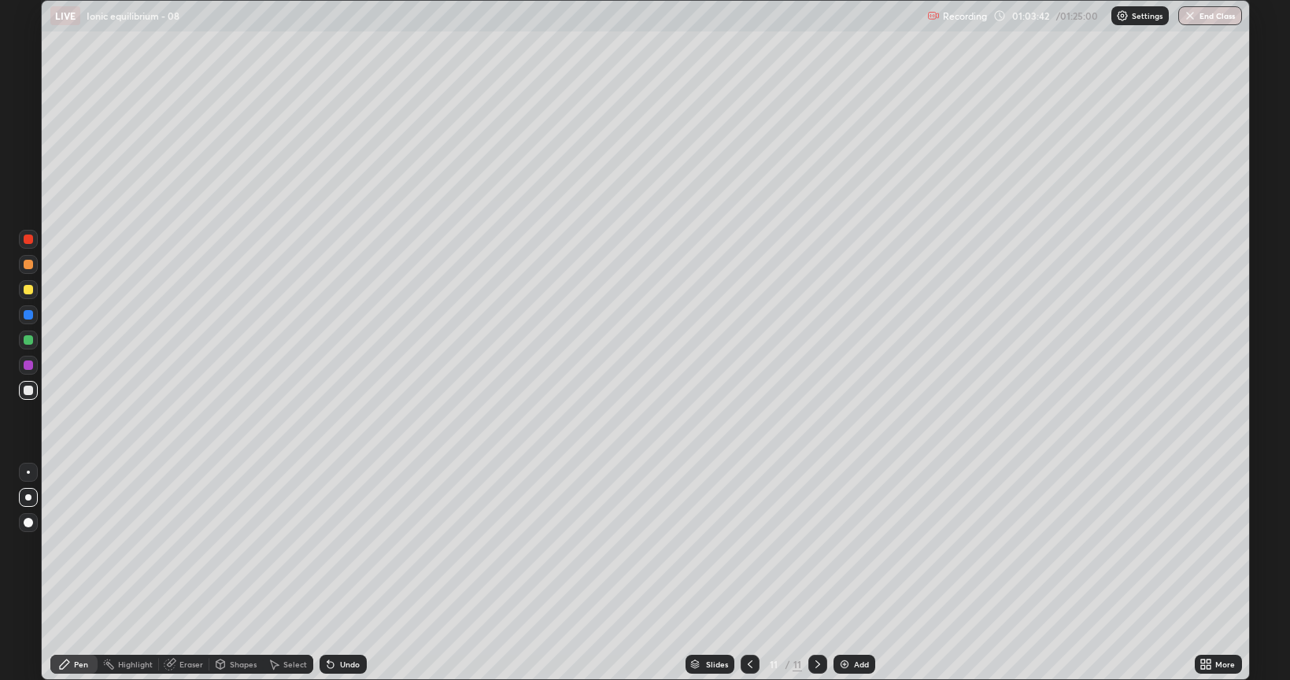
click at [176, 546] on div "Eraser" at bounding box center [184, 664] width 50 height 19
click at [65, 546] on icon at bounding box center [64, 664] width 9 height 9
click at [186, 546] on div "Eraser" at bounding box center [192, 665] width 24 height 8
click at [66, 546] on icon at bounding box center [64, 664] width 9 height 9
click at [28, 291] on div at bounding box center [28, 289] width 9 height 9
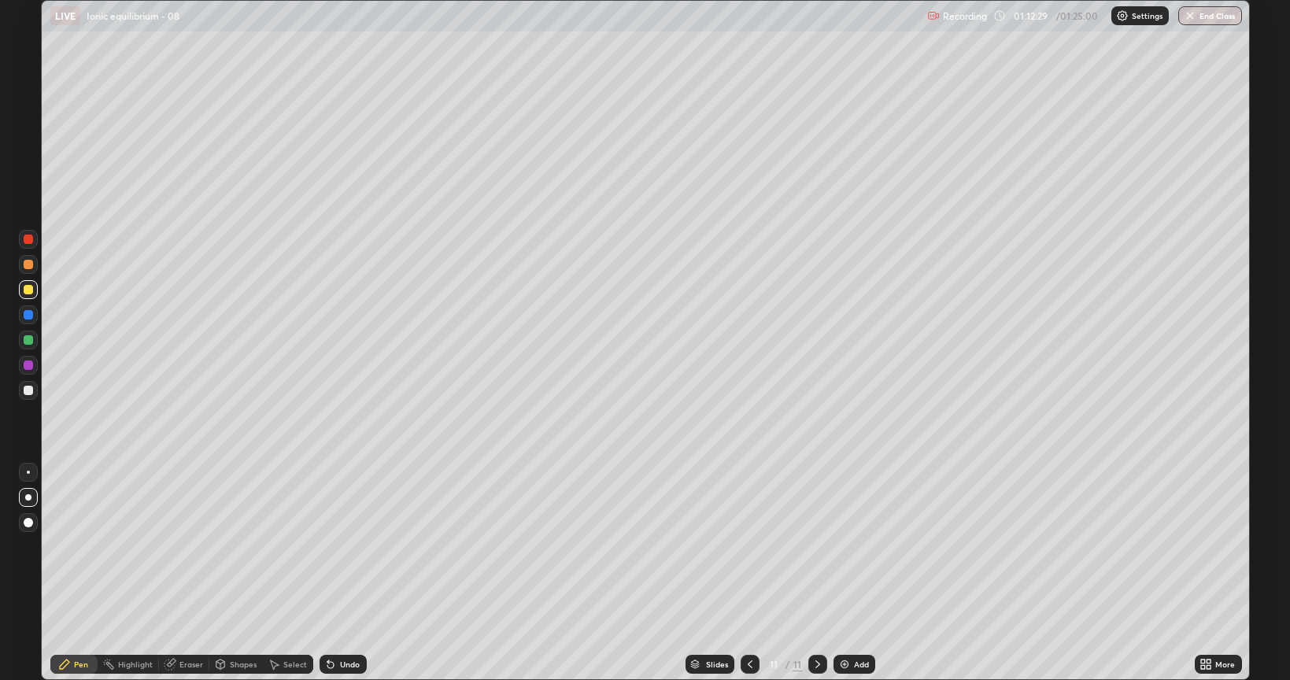
click at [1205, 23] on button "End Class" at bounding box center [1211, 15] width 64 height 19
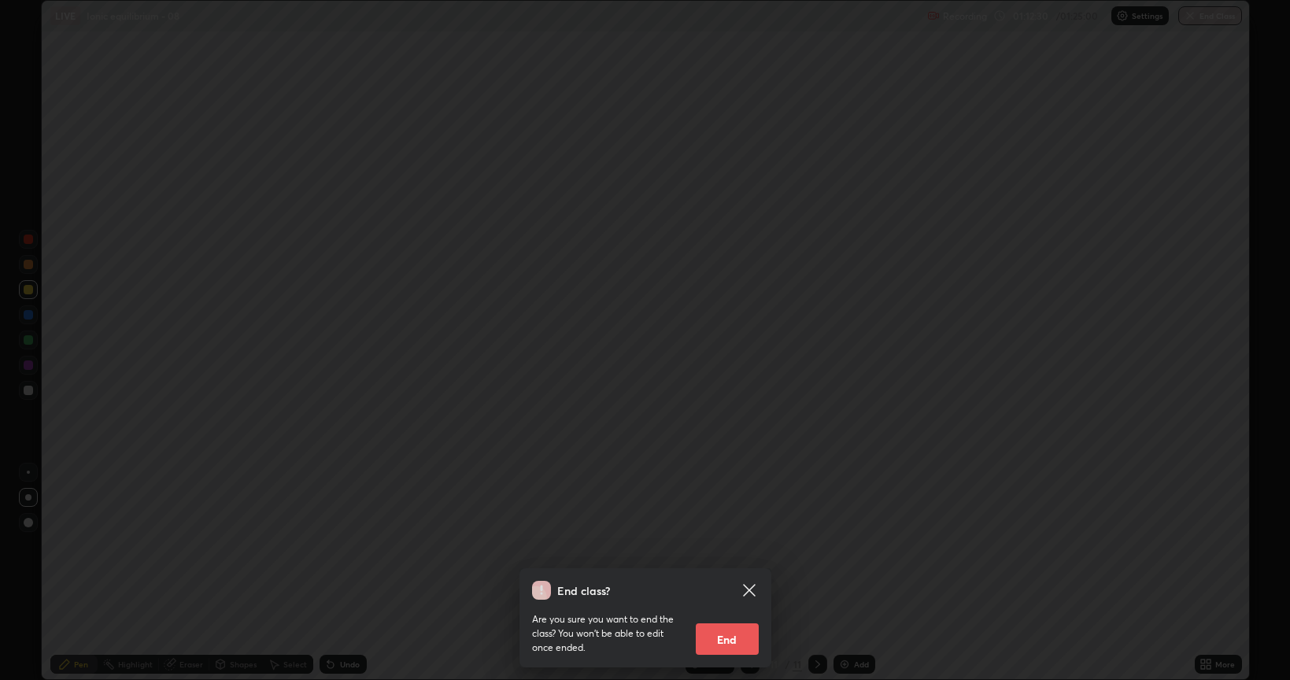
click at [728, 546] on button "End" at bounding box center [727, 639] width 63 height 31
